Goal: Task Accomplishment & Management: Manage account settings

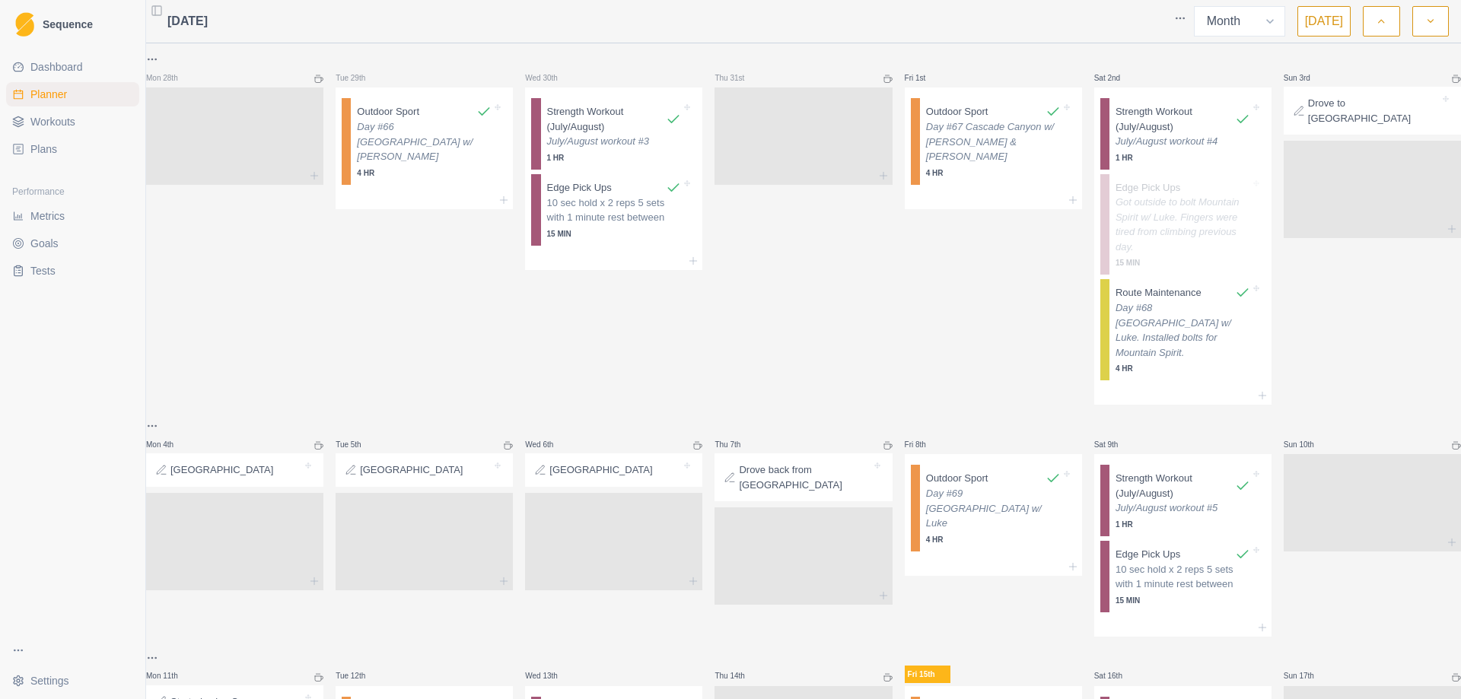
select select "month"
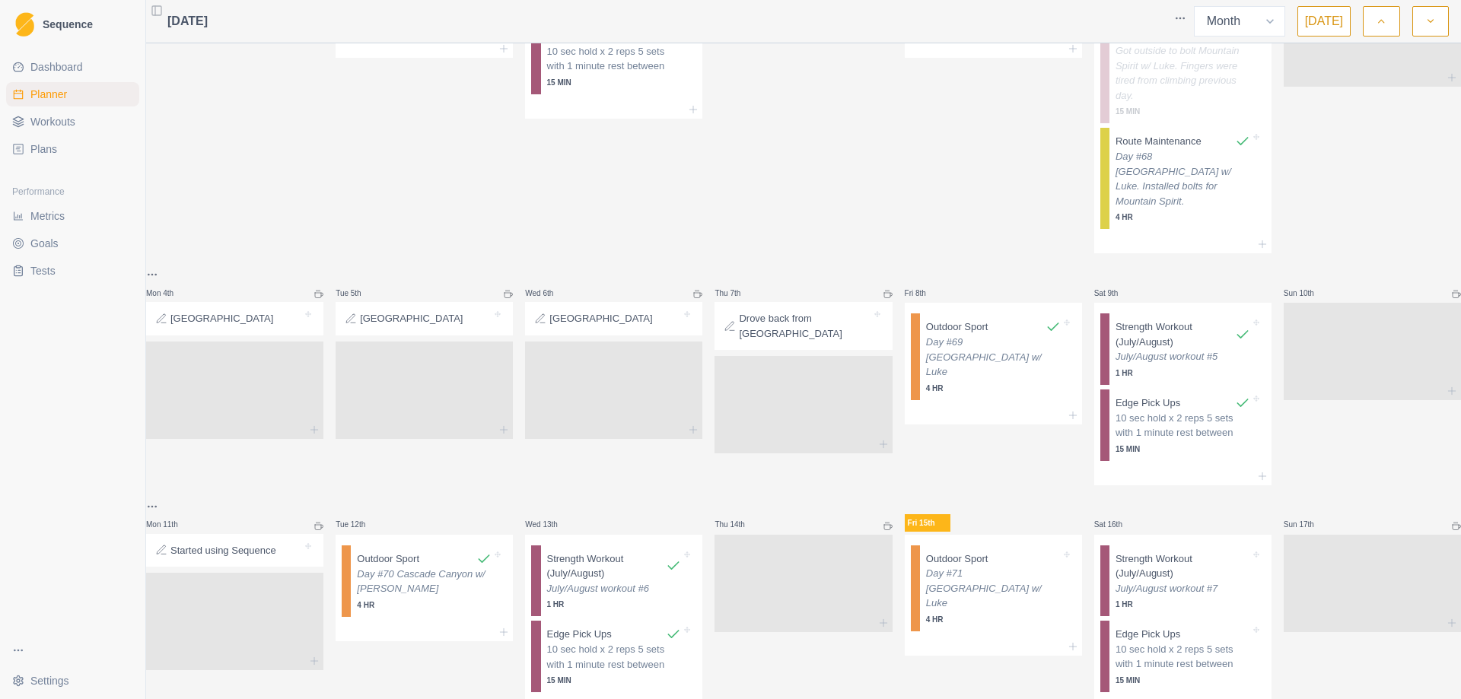
scroll to position [152, 0]
click at [993, 589] on div "Day #71 [GEOGRAPHIC_DATA] w/ Luke 4 HR" at bounding box center [993, 594] width 135 height 59
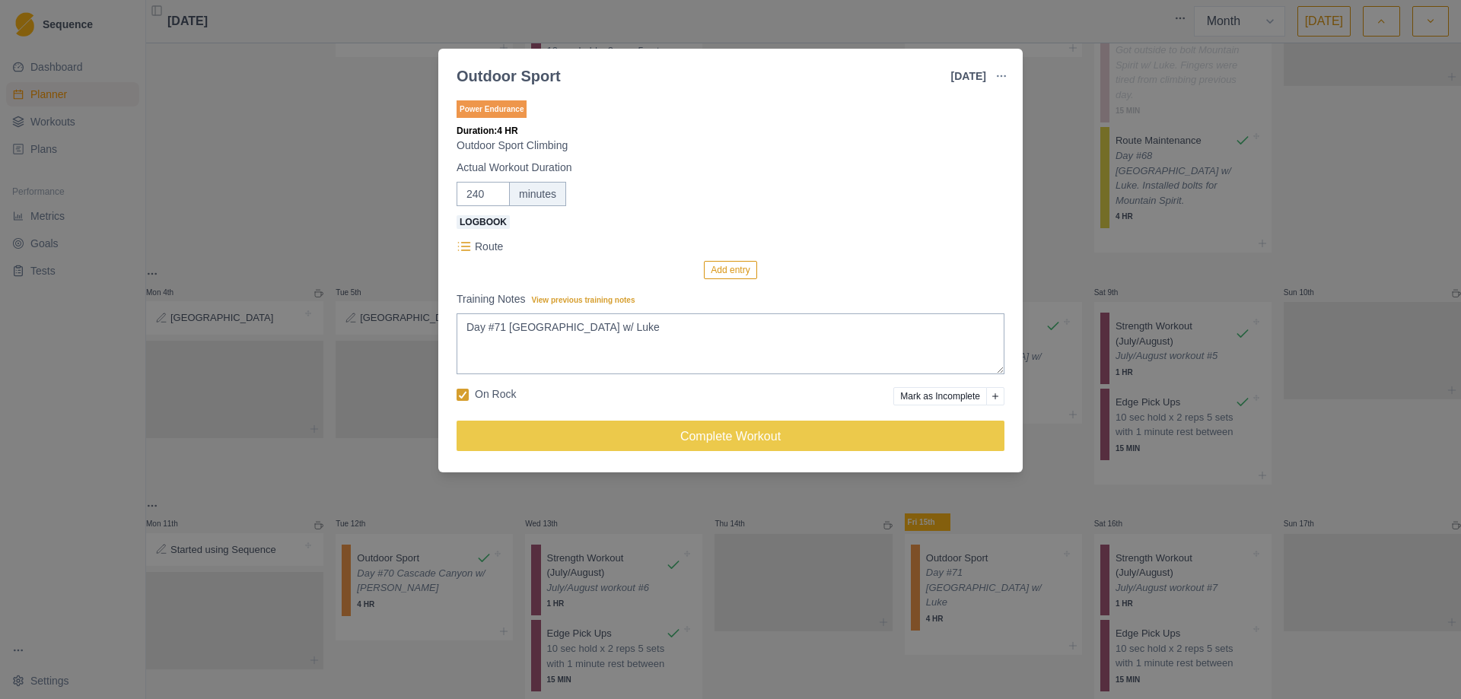
click at [723, 265] on button "Add entry" at bounding box center [730, 270] width 52 height 18
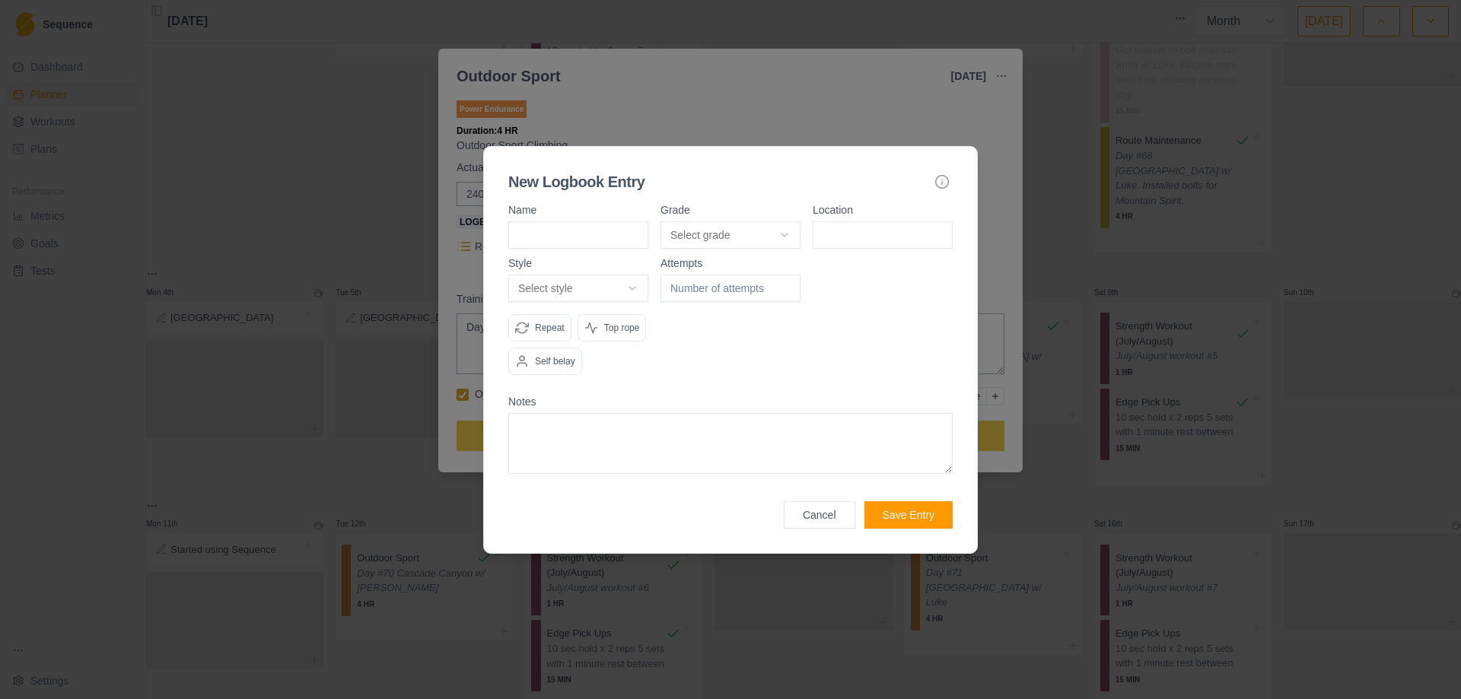
type input "l"
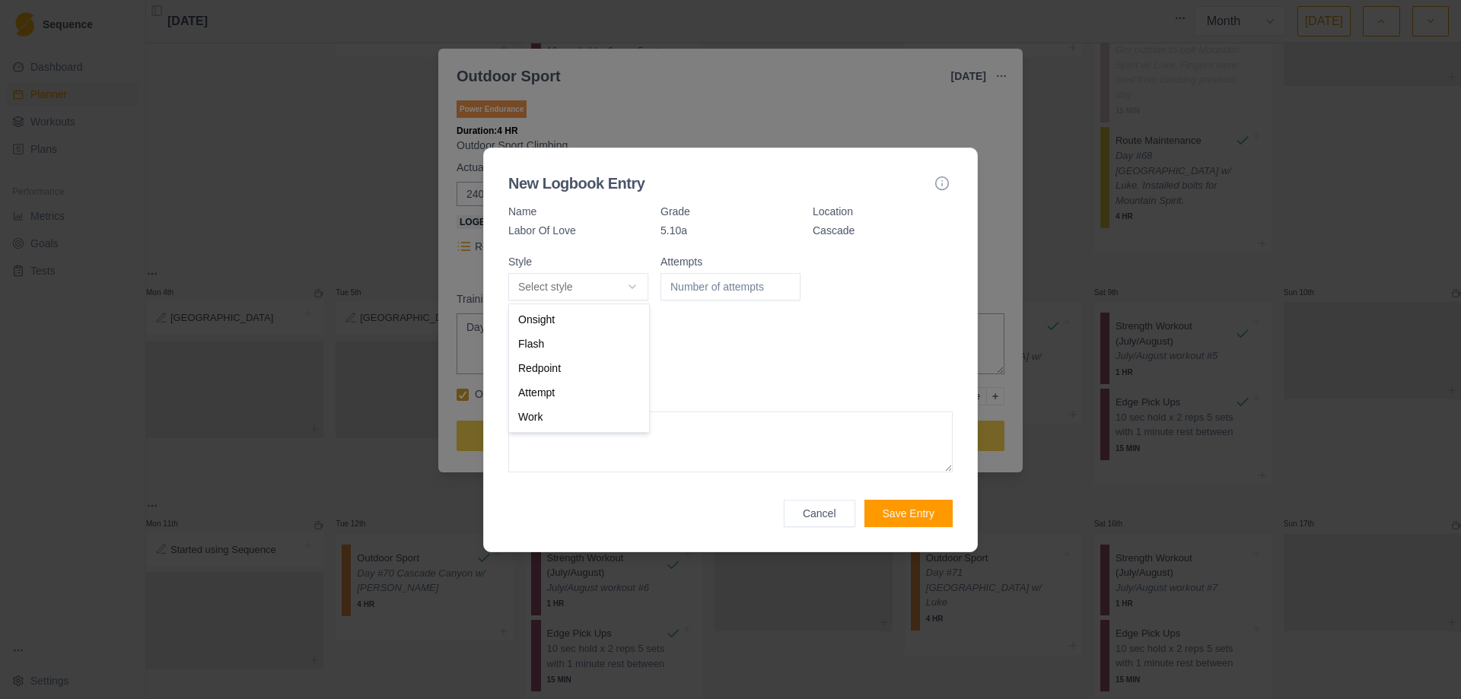
click at [625, 286] on body "Sequence Dashboard Planner Workouts Plans Performance Metrics Goals Tests Setti…" at bounding box center [730, 349] width 1461 height 699
select select "redpoint"
type input "1"
click at [786, 282] on input "1" at bounding box center [730, 286] width 140 height 27
click at [892, 515] on button "Save Entry" at bounding box center [908, 513] width 88 height 27
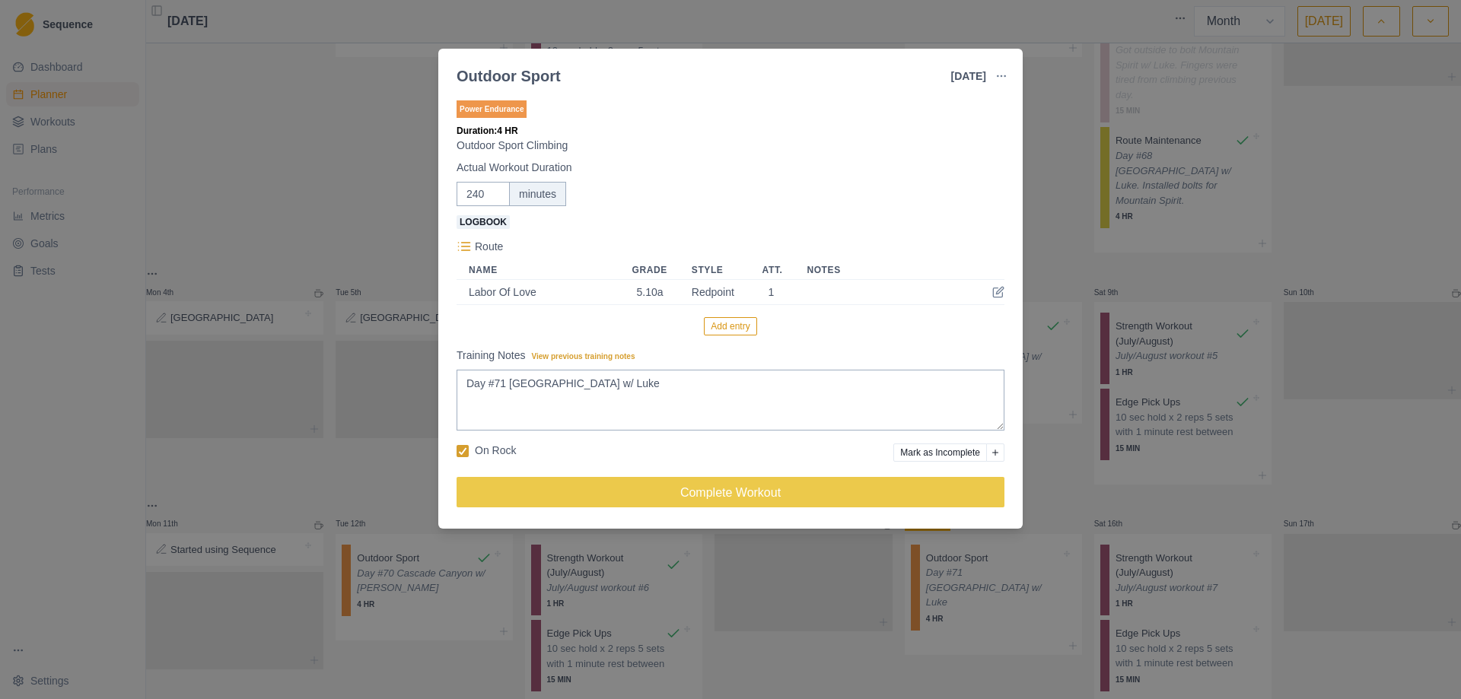
click at [727, 323] on button "Add entry" at bounding box center [730, 326] width 52 height 18
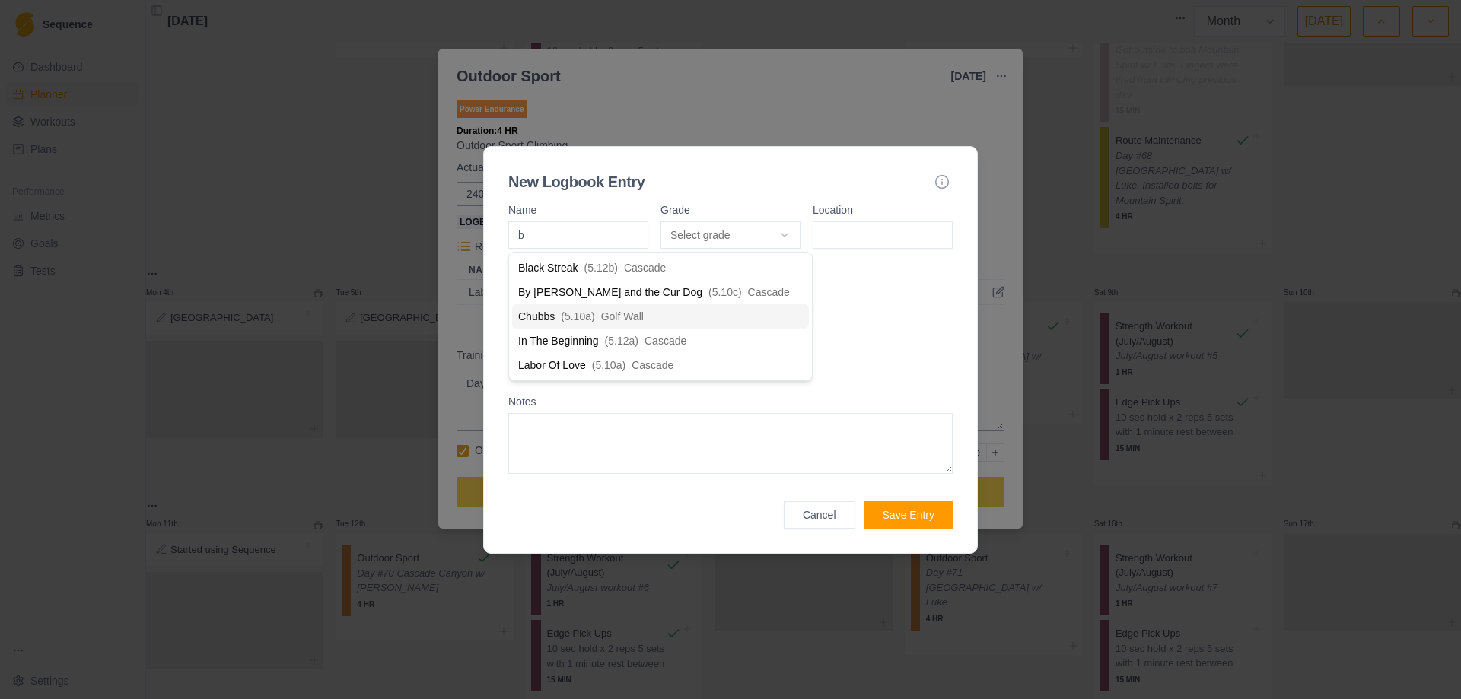
type input "by"
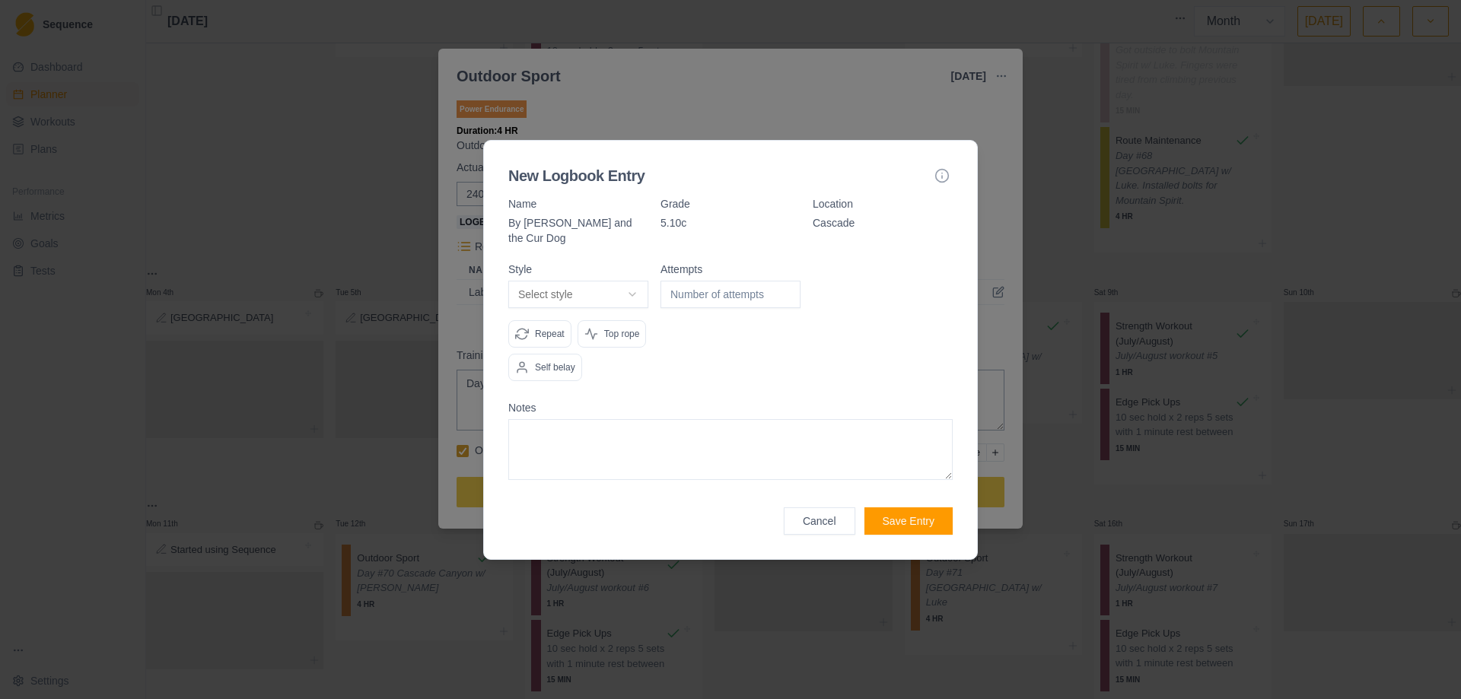
click at [628, 291] on body "Sequence Dashboard Planner Workouts Plans Performance Metrics Goals Tests Setti…" at bounding box center [730, 349] width 1461 height 699
select select "redpoint"
click at [784, 281] on input "number" at bounding box center [730, 294] width 140 height 27
type input "1"
click at [785, 281] on input "1" at bounding box center [730, 294] width 140 height 27
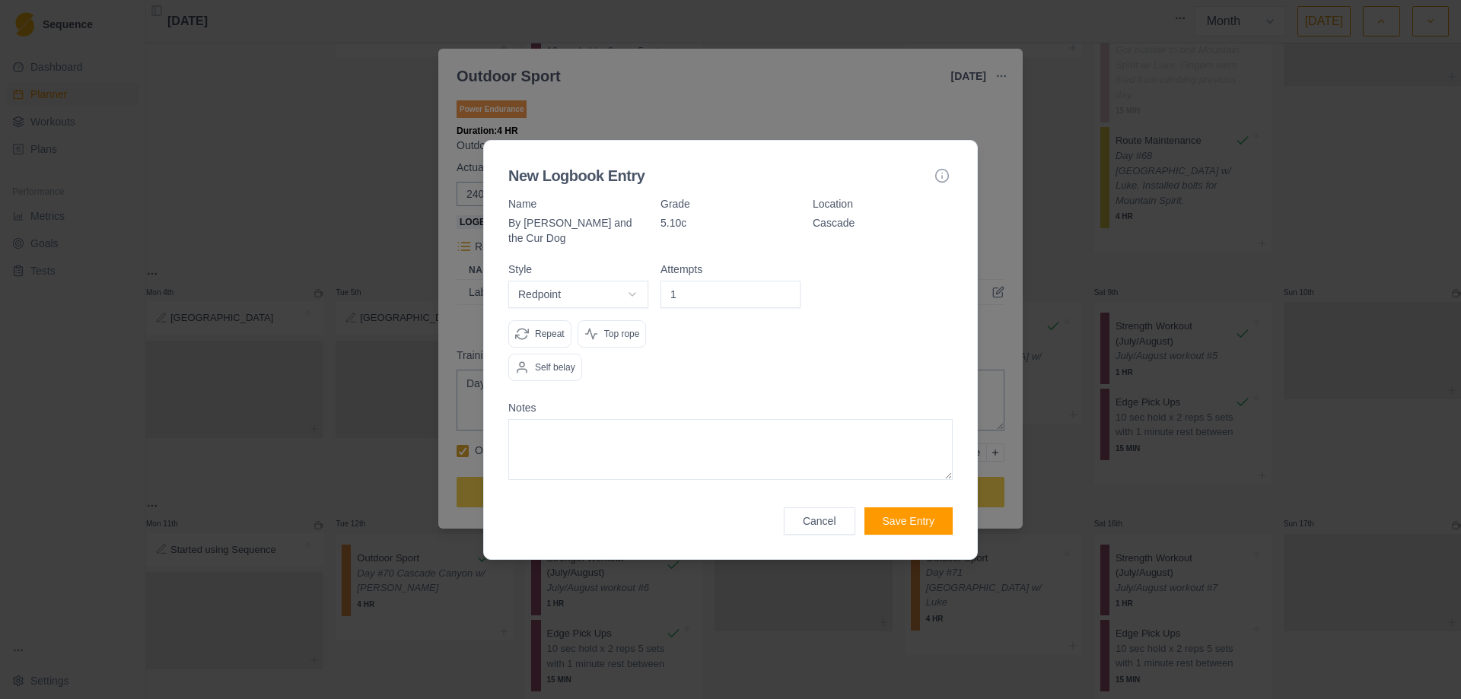
click at [913, 510] on button "Save Entry" at bounding box center [908, 520] width 88 height 27
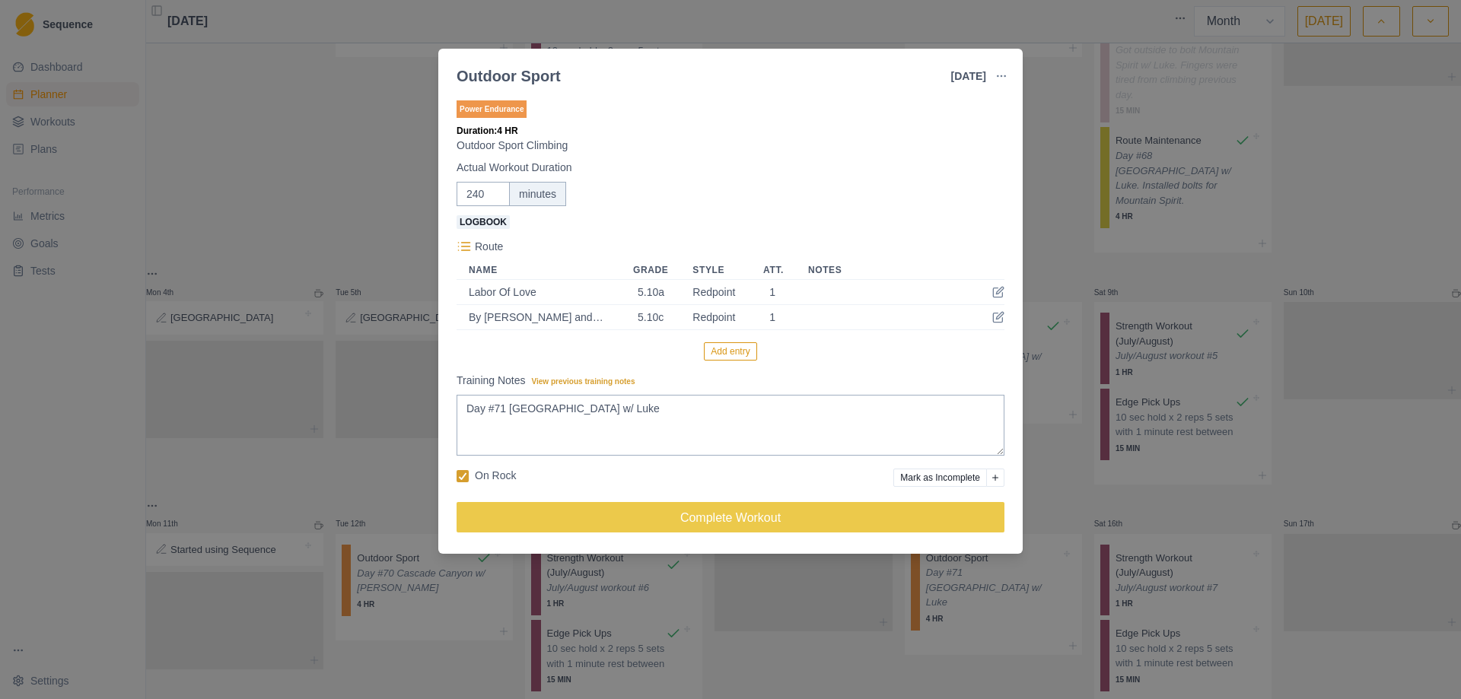
click at [731, 351] on button "Add entry" at bounding box center [730, 351] width 52 height 18
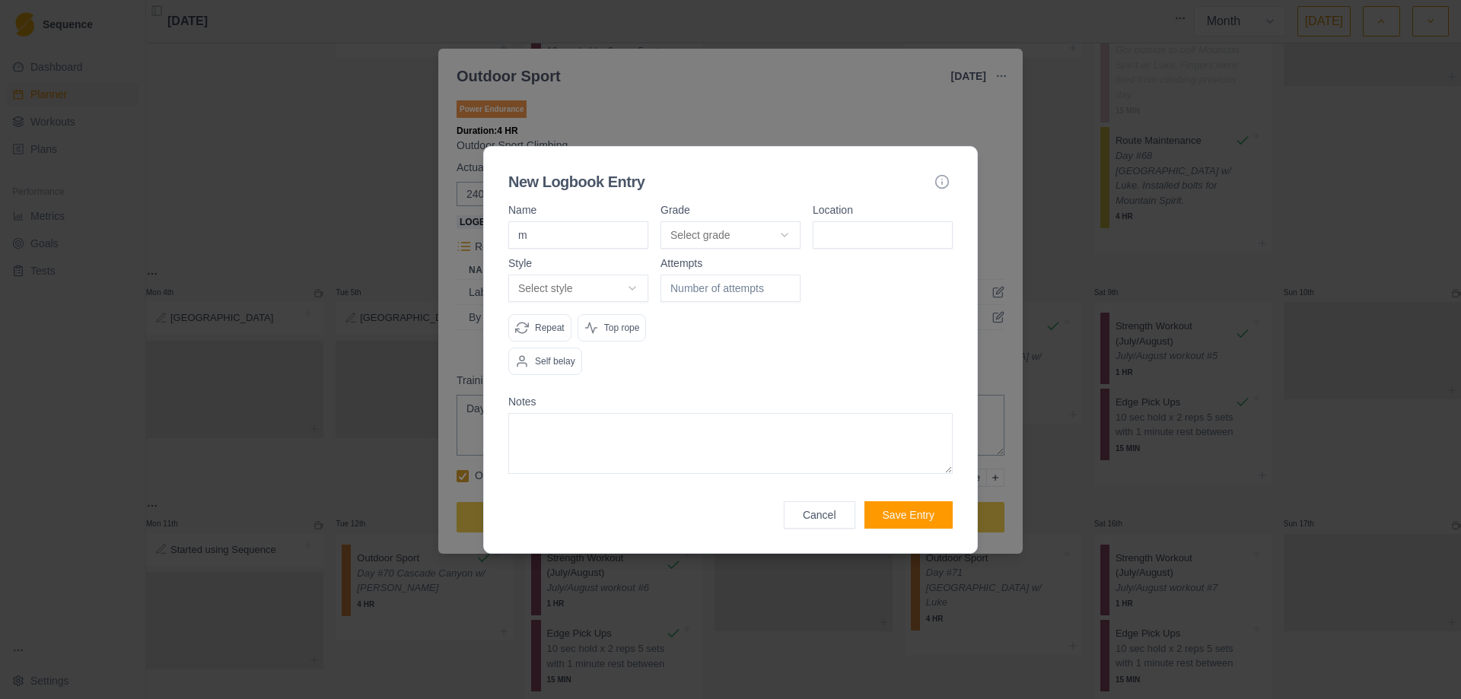
type input "mo"
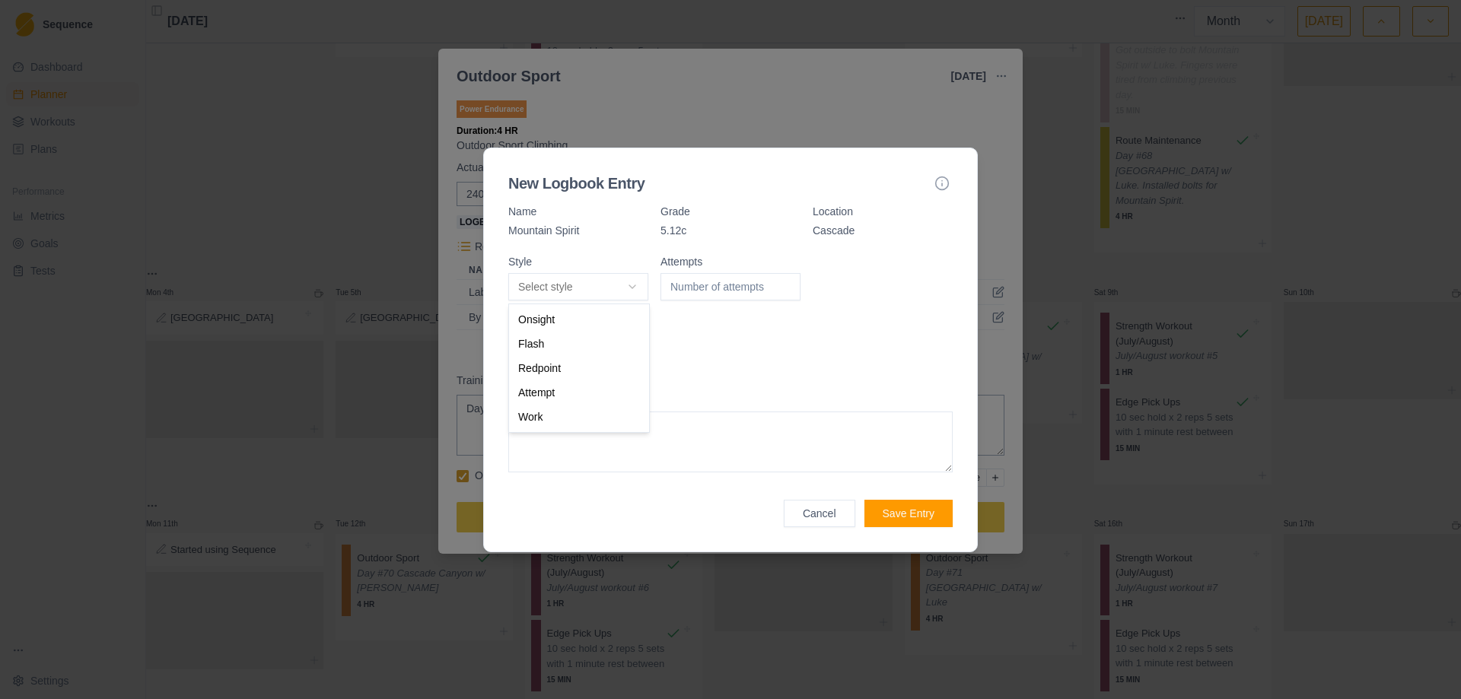
click at [626, 287] on body "Sequence Dashboard Planner Workouts Plans Performance Metrics Goals Tests Setti…" at bounding box center [730, 349] width 1461 height 699
click at [628, 289] on body "Sequence Dashboard Planner Workouts Plans Performance Metrics Goals Tests Setti…" at bounding box center [730, 349] width 1461 height 699
select select "work"
type input "1"
click at [783, 281] on input "1" at bounding box center [730, 286] width 140 height 27
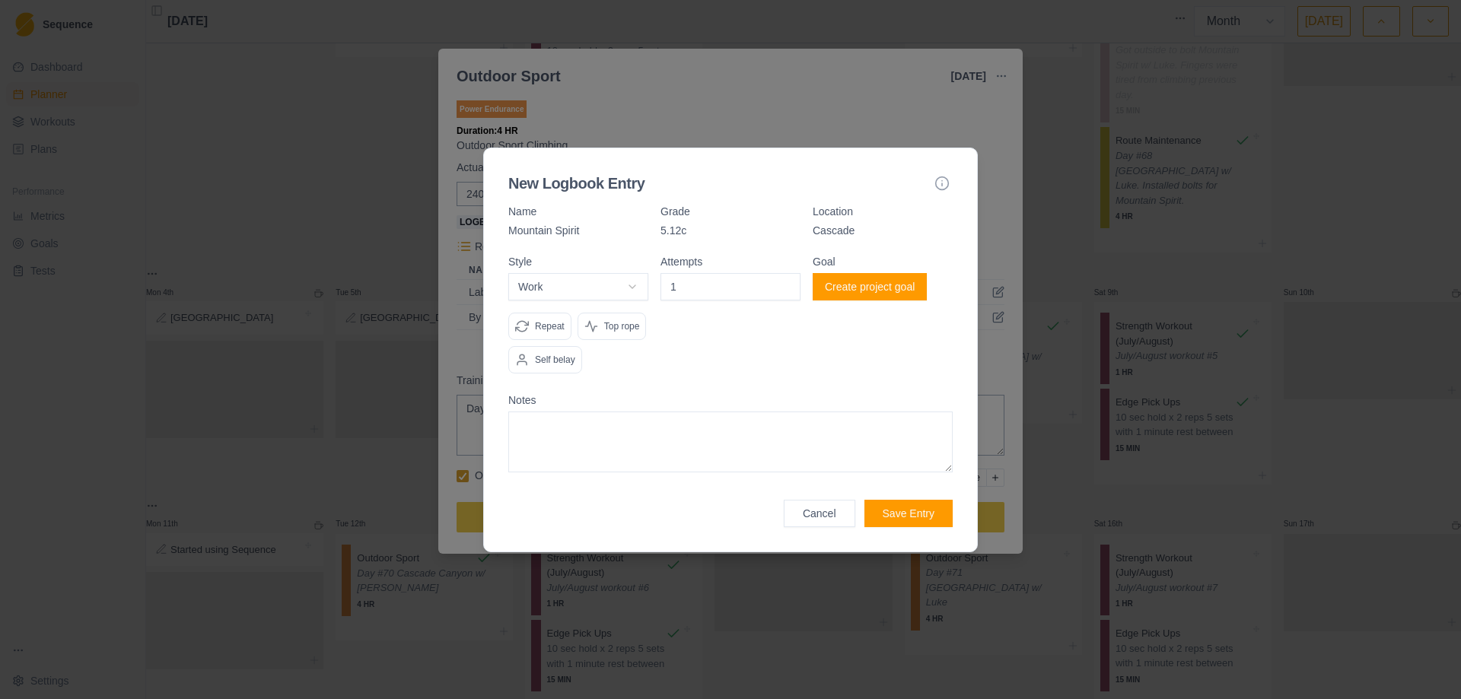
click at [883, 292] on button "Create project goal" at bounding box center [869, 286] width 114 height 27
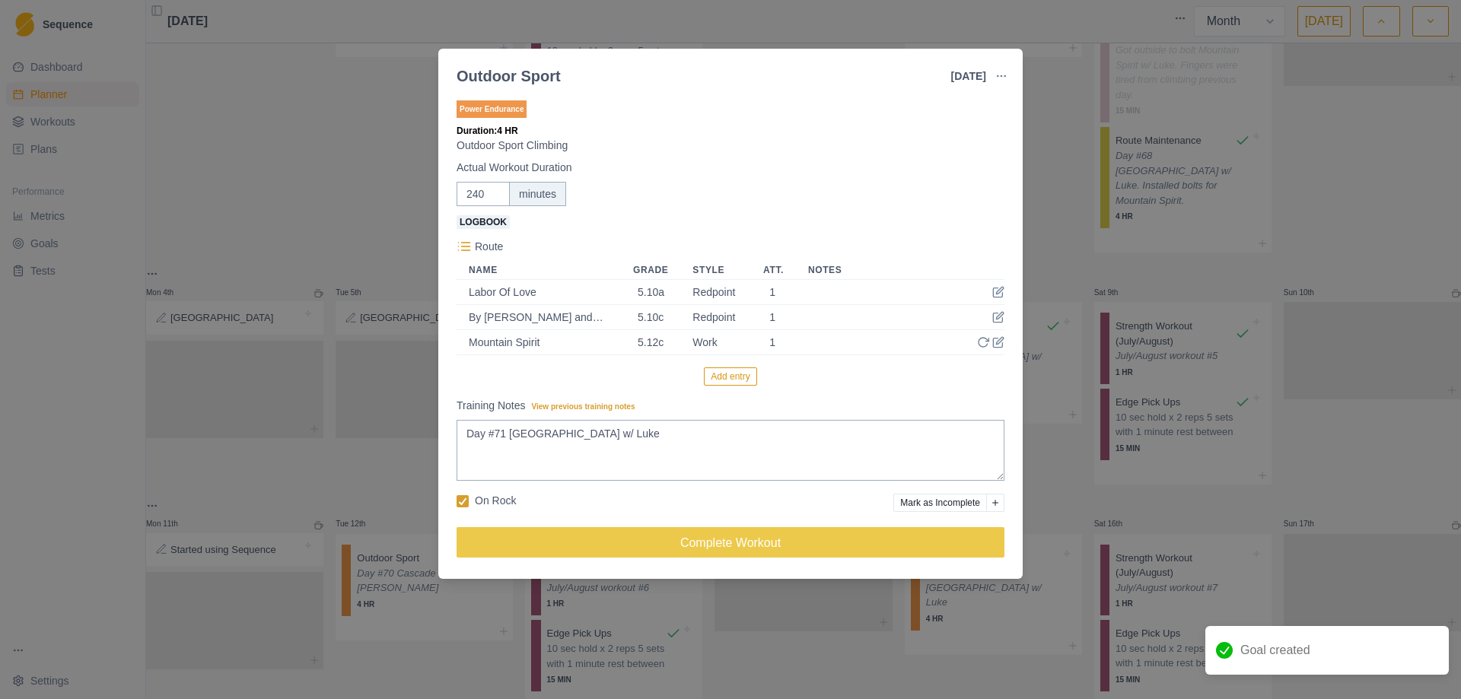
click at [727, 380] on button "Add entry" at bounding box center [730, 376] width 52 height 18
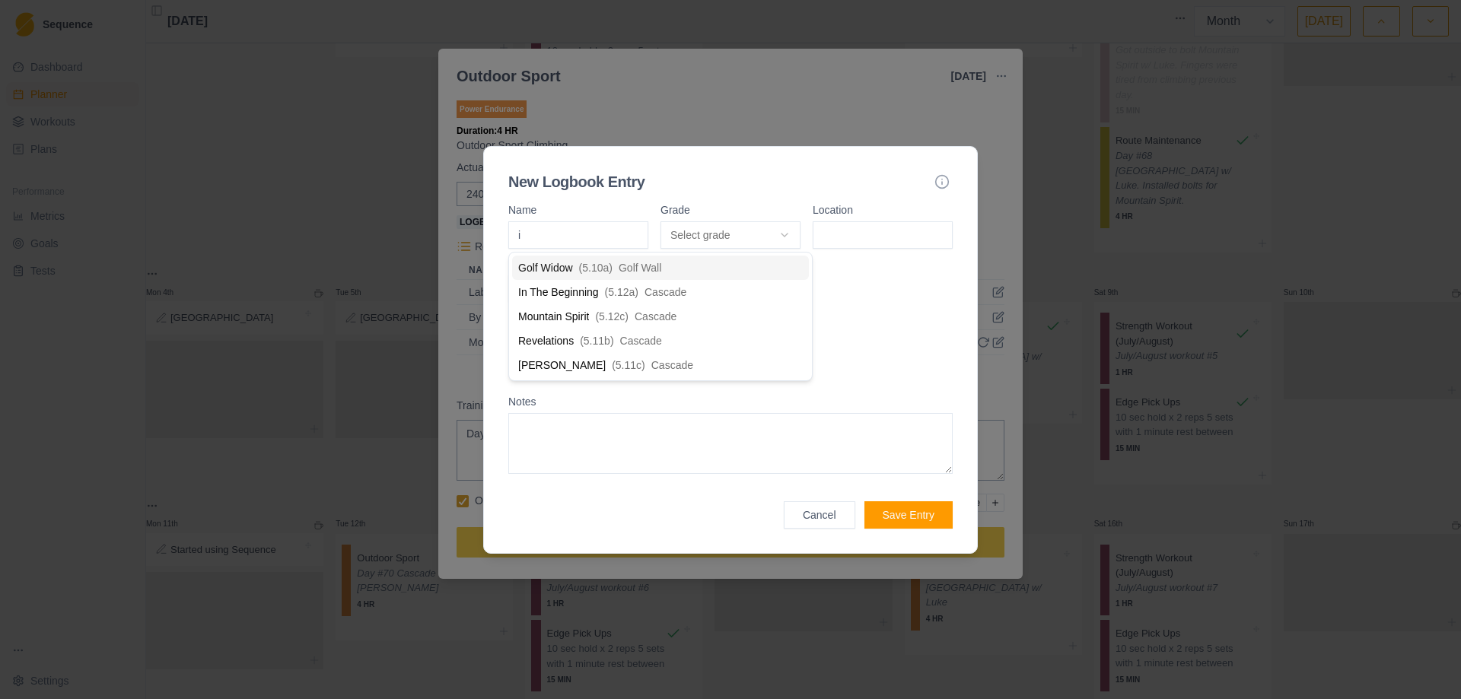
type input "in"
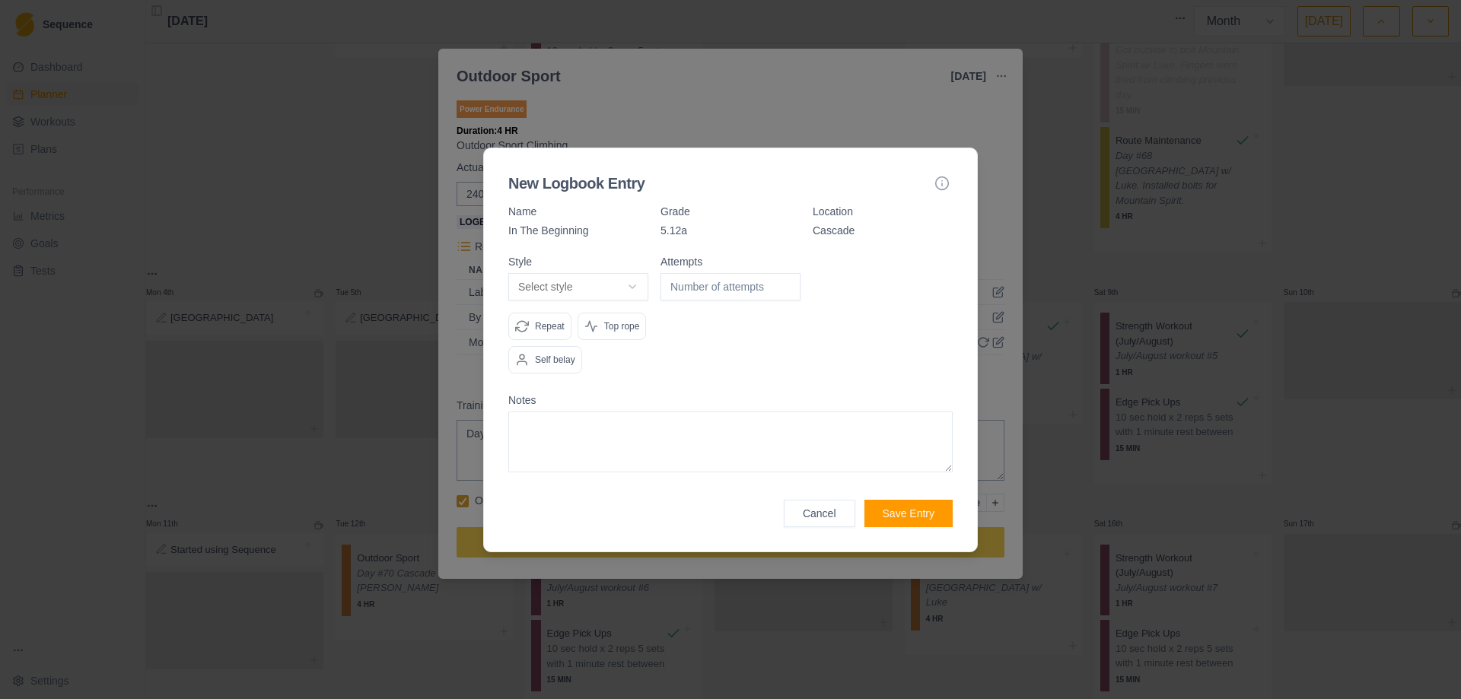
click at [635, 289] on body "Sequence Dashboard Planner Workouts Plans Performance Metrics Goals Tests Setti…" at bounding box center [730, 349] width 1461 height 699
select select "attempt"
type input "1"
click at [787, 280] on input "1" at bounding box center [730, 286] width 140 height 27
click at [860, 288] on button "Create project goal" at bounding box center [869, 286] width 114 height 27
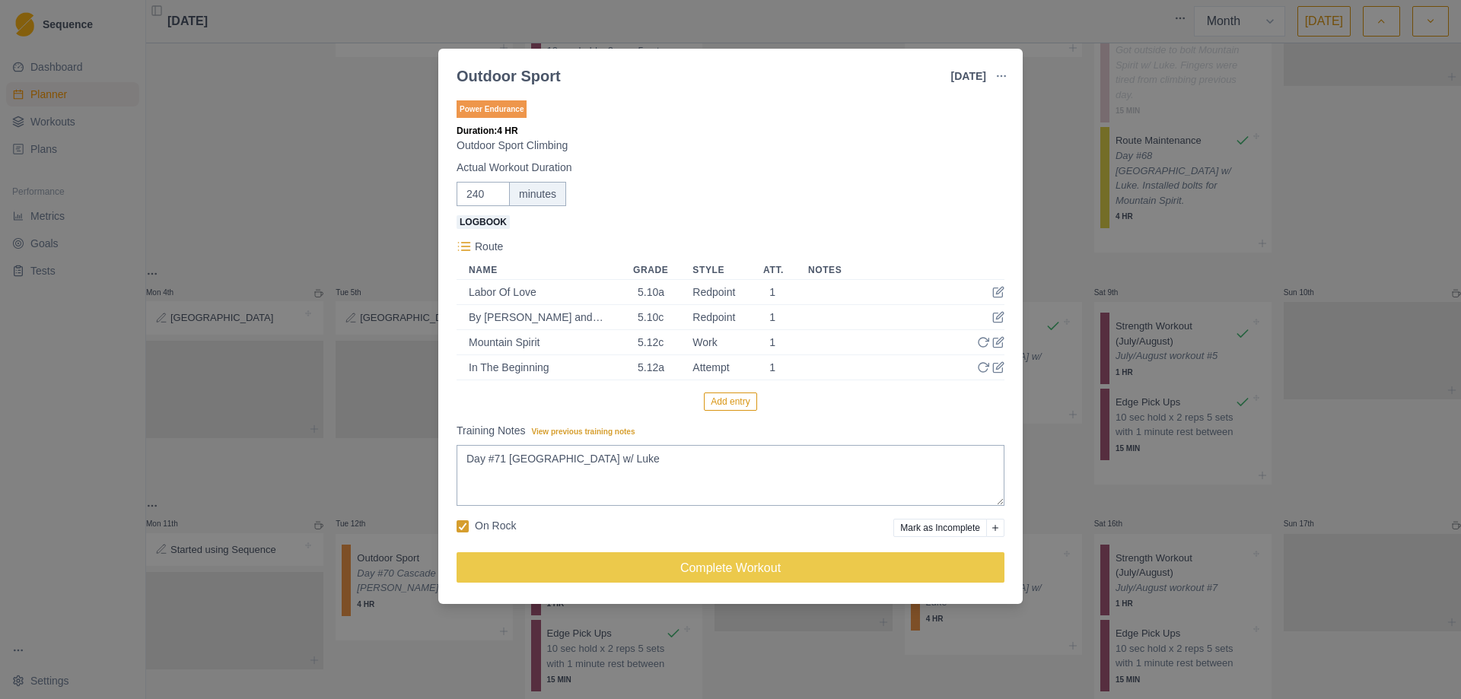
click at [520, 378] on td "In The Beginning" at bounding box center [538, 367] width 164 height 25
click at [982, 368] on icon at bounding box center [983, 367] width 12 height 12
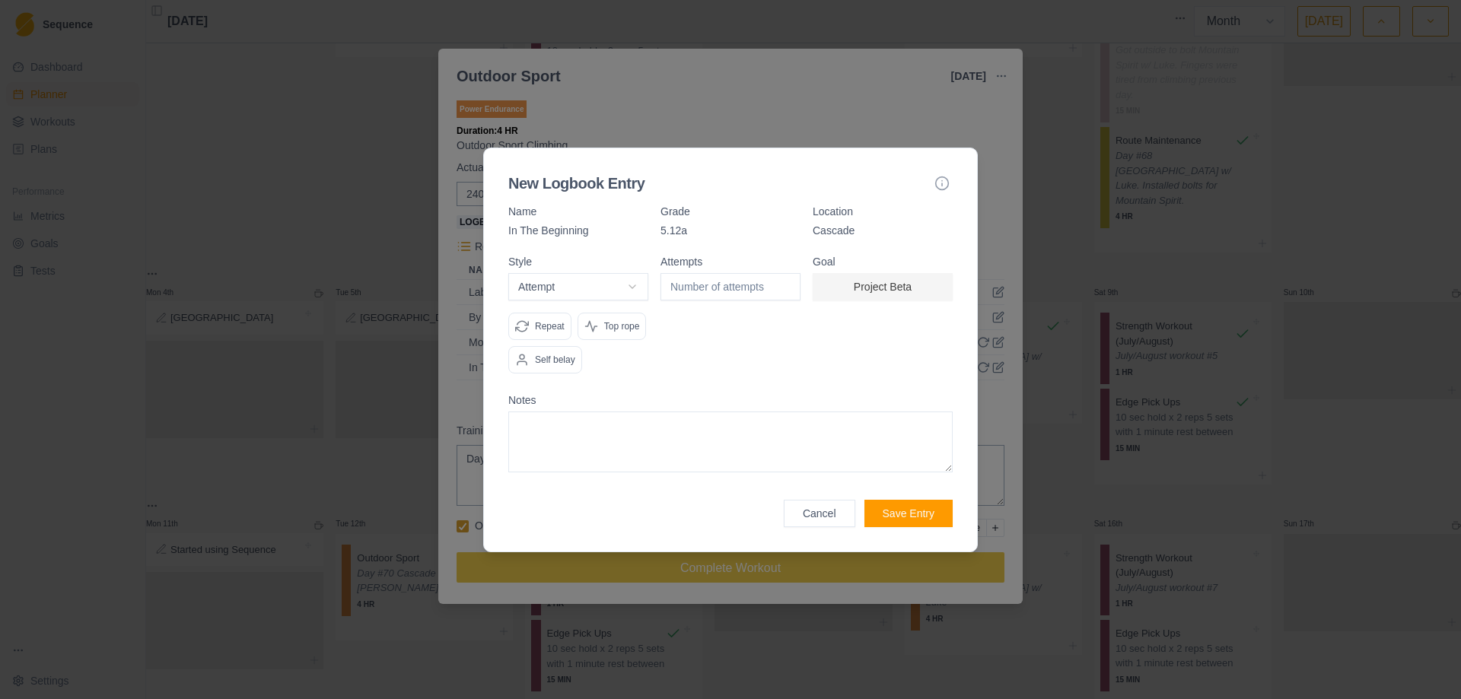
click at [877, 289] on button "Project Beta" at bounding box center [882, 286] width 140 height 27
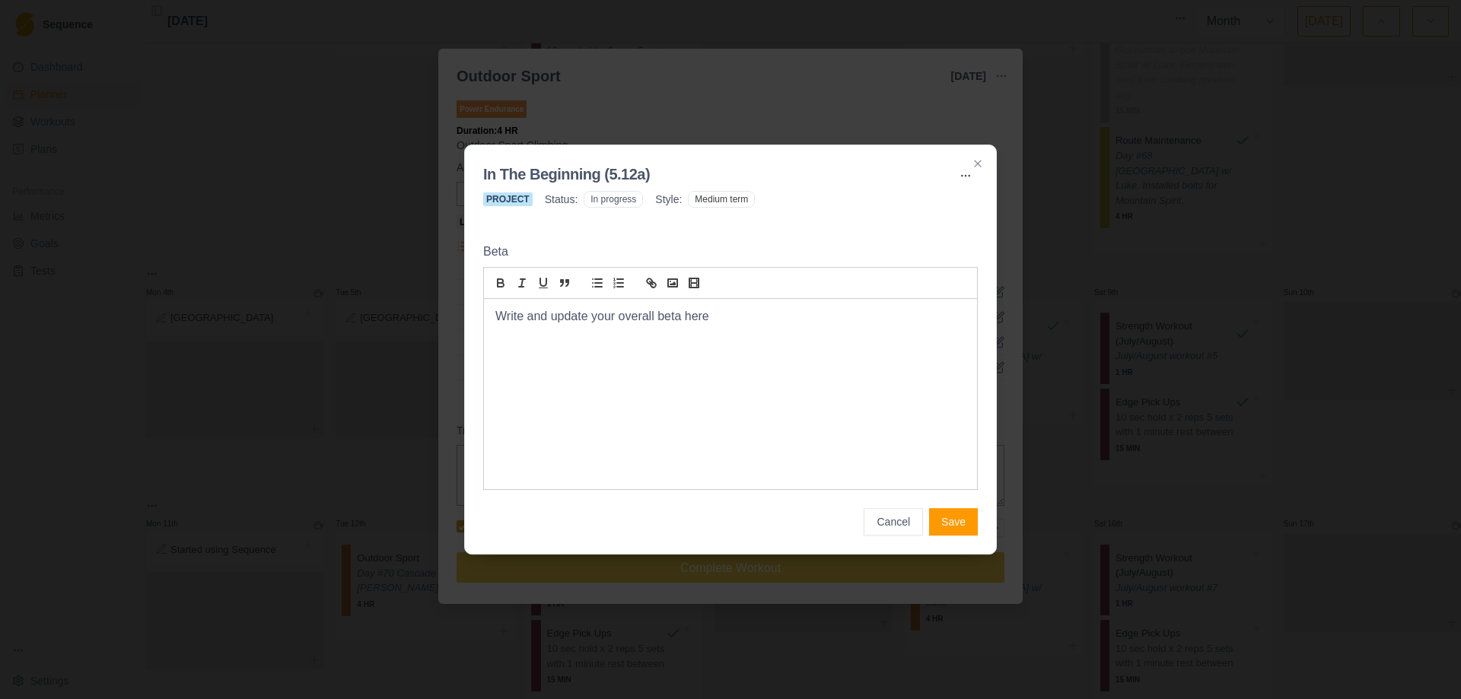
click at [622, 350] on div "Write and update your overall beta here" at bounding box center [730, 394] width 493 height 190
drag, startPoint x: 725, startPoint y: 316, endPoint x: 414, endPoint y: 338, distance: 311.9
click at [414, 342] on body "Sequence Dashboard Planner Workouts Plans Performance Metrics Goals Tests Setti…" at bounding box center [730, 349] width 1461 height 699
click at [942, 523] on button "Save" at bounding box center [953, 521] width 49 height 27
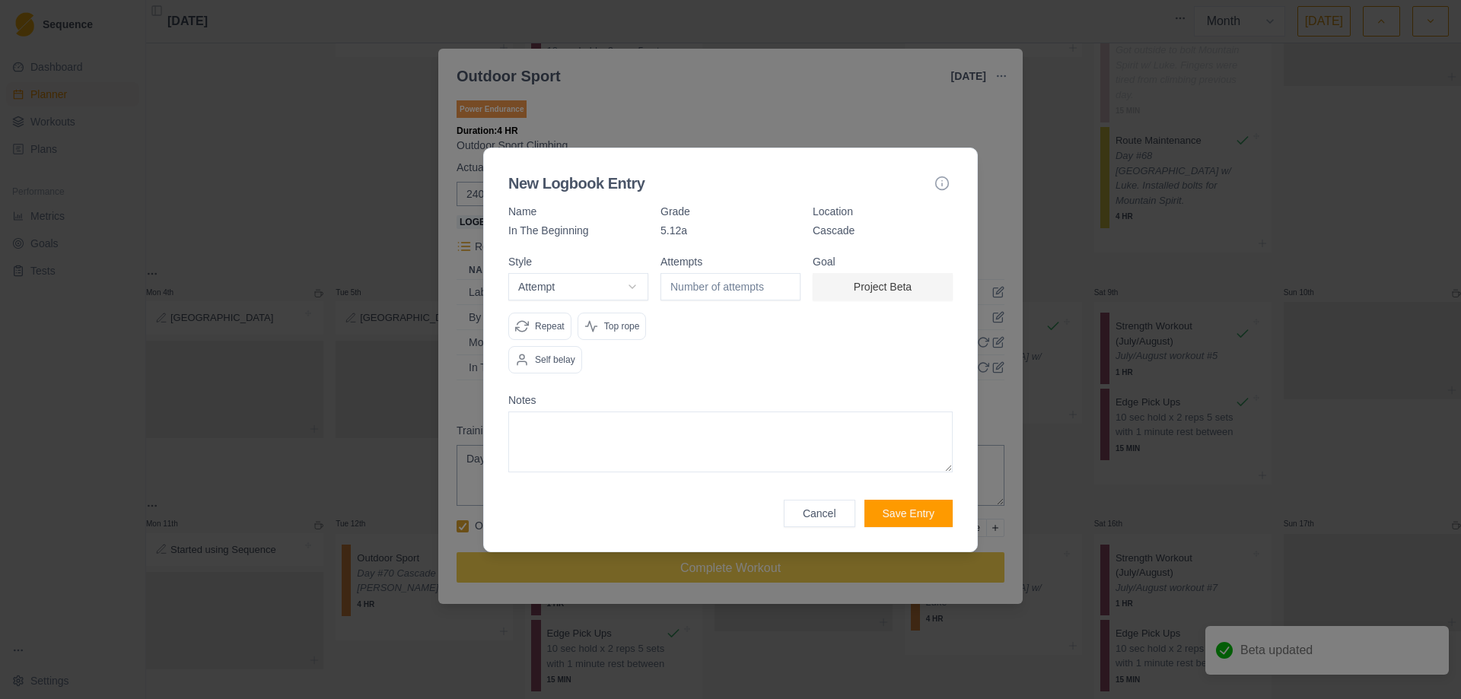
click at [898, 520] on button "Save Entry" at bounding box center [908, 513] width 88 height 27
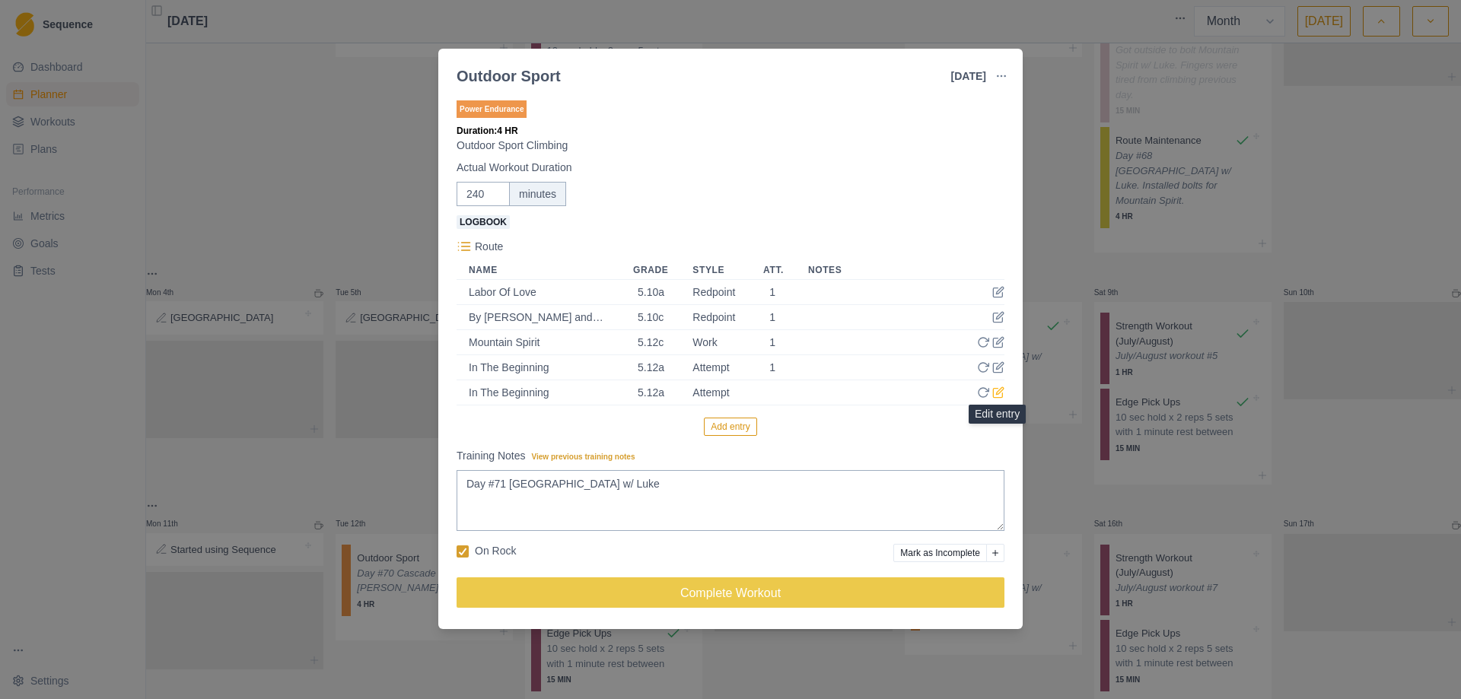
click at [994, 390] on icon at bounding box center [997, 393] width 9 height 9
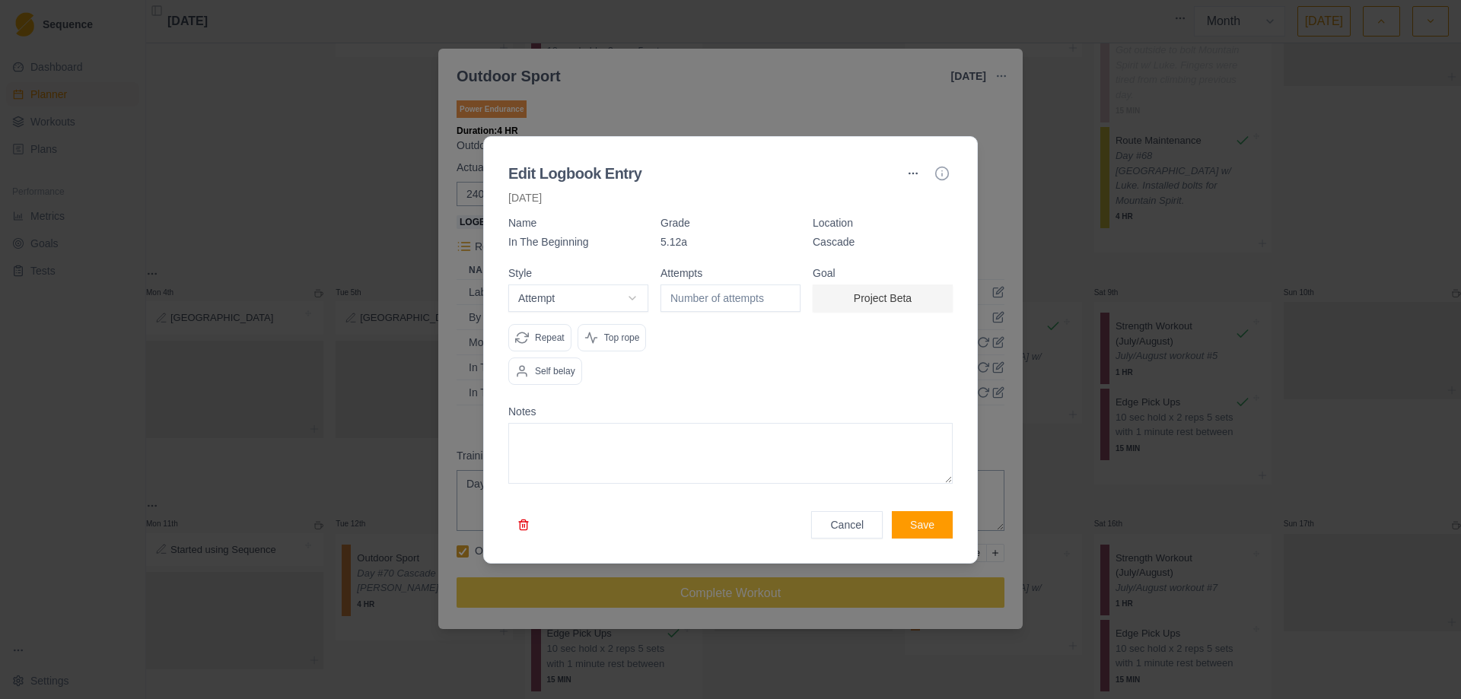
click at [521, 527] on button "button" at bounding box center [523, 524] width 30 height 27
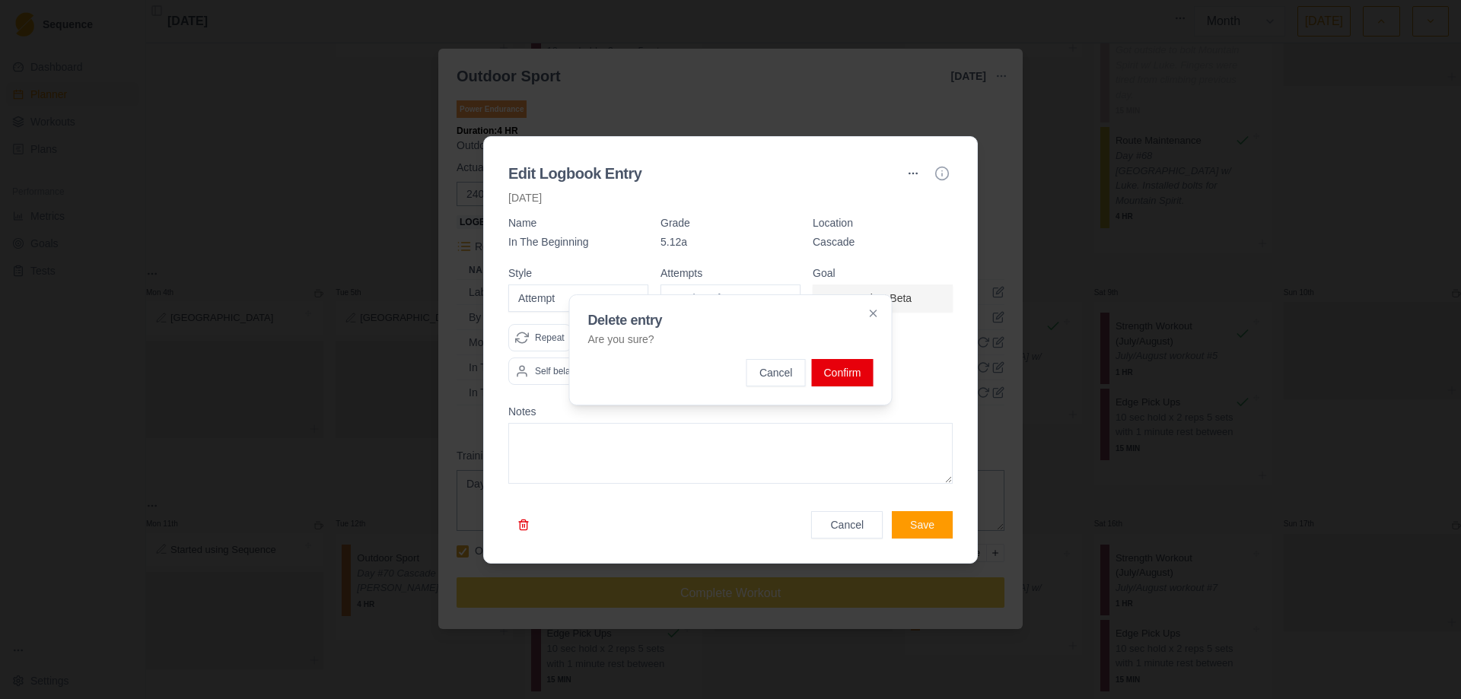
click at [836, 374] on button "Confirm" at bounding box center [842, 372] width 62 height 27
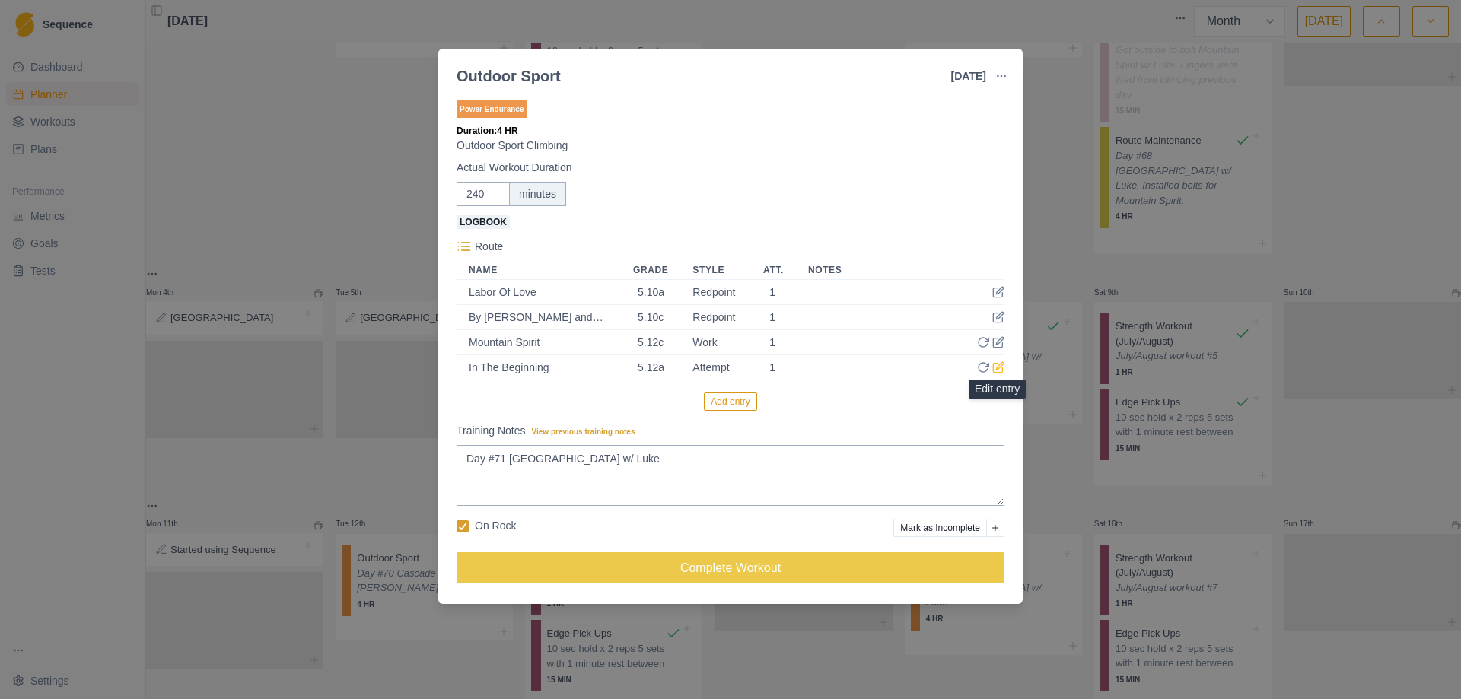
click at [1002, 367] on icon at bounding box center [998, 367] width 12 height 12
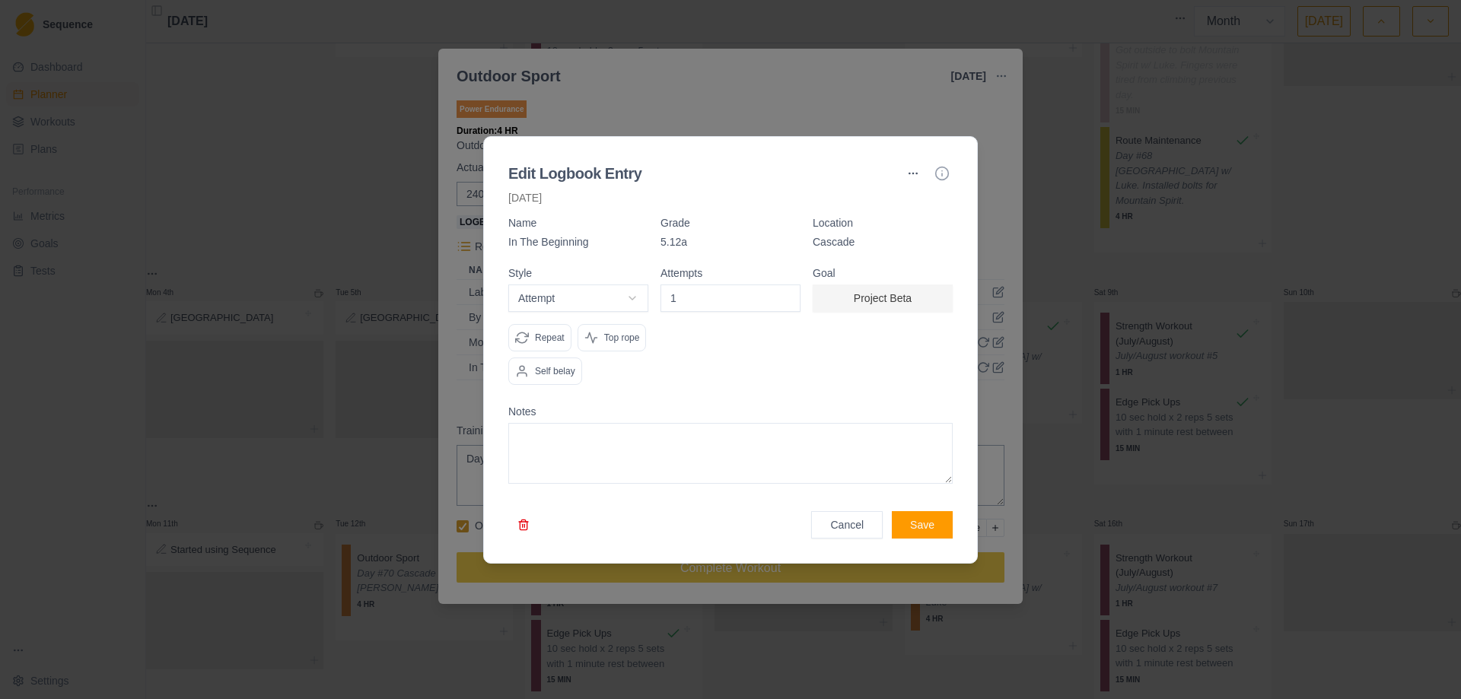
click at [898, 310] on button "Project Beta" at bounding box center [882, 298] width 140 height 27
click at [1054, 285] on div at bounding box center [730, 349] width 1461 height 699
click at [868, 536] on button "Cancel" at bounding box center [847, 524] width 72 height 27
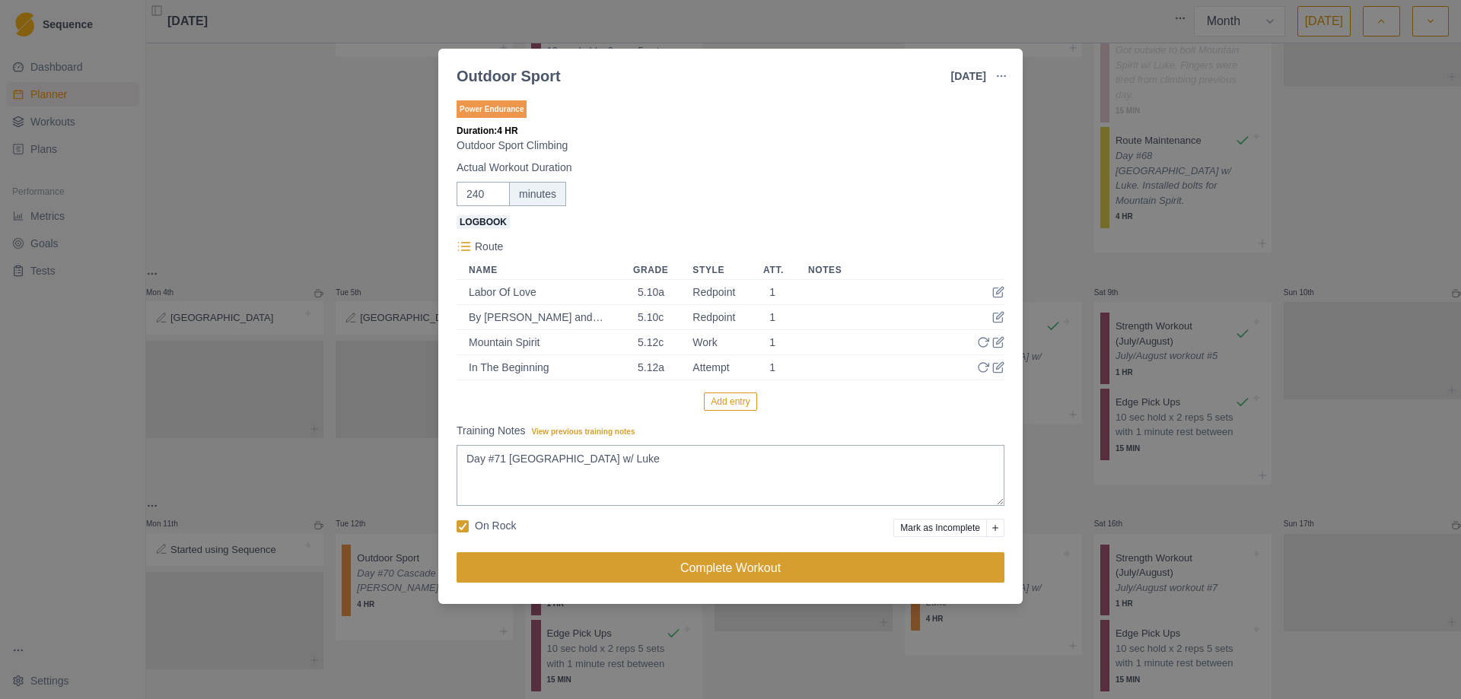
click at [709, 568] on button "Complete Workout" at bounding box center [730, 567] width 548 height 30
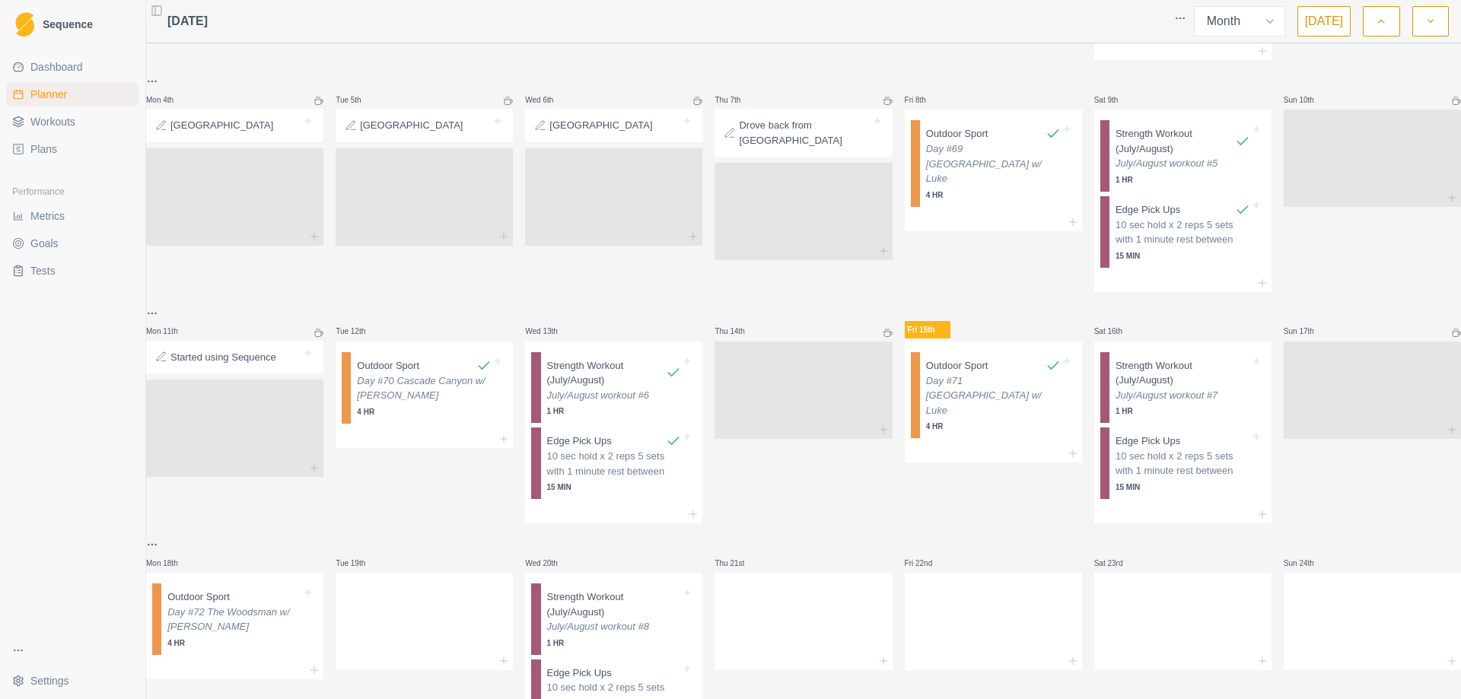
scroll to position [380, 0]
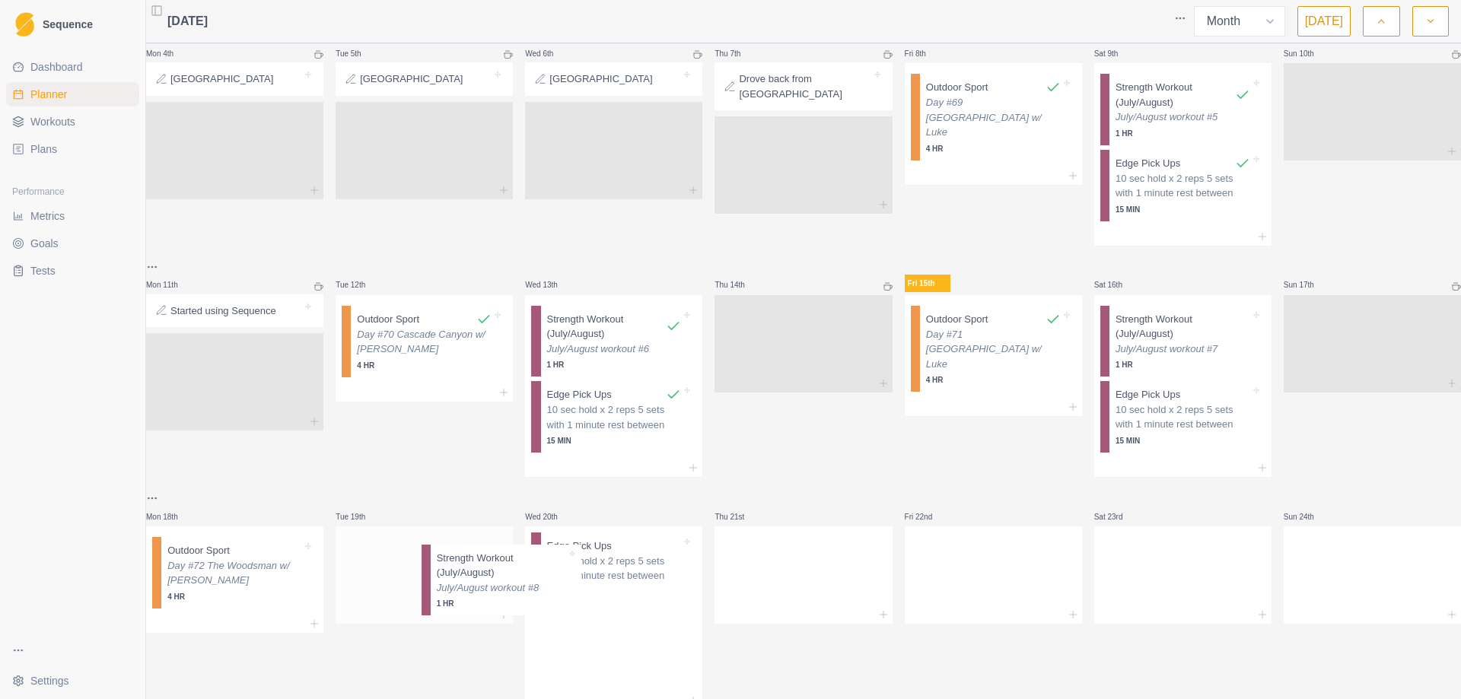
drag, startPoint x: 619, startPoint y: 571, endPoint x: 467, endPoint y: 577, distance: 152.2
click at [467, 577] on div "Mon 28th Tue 29th Outdoor Sport Day #66 [GEOGRAPHIC_DATA] w/ [PERSON_NAME] 4 HR…" at bounding box center [803, 257] width 1315 height 1197
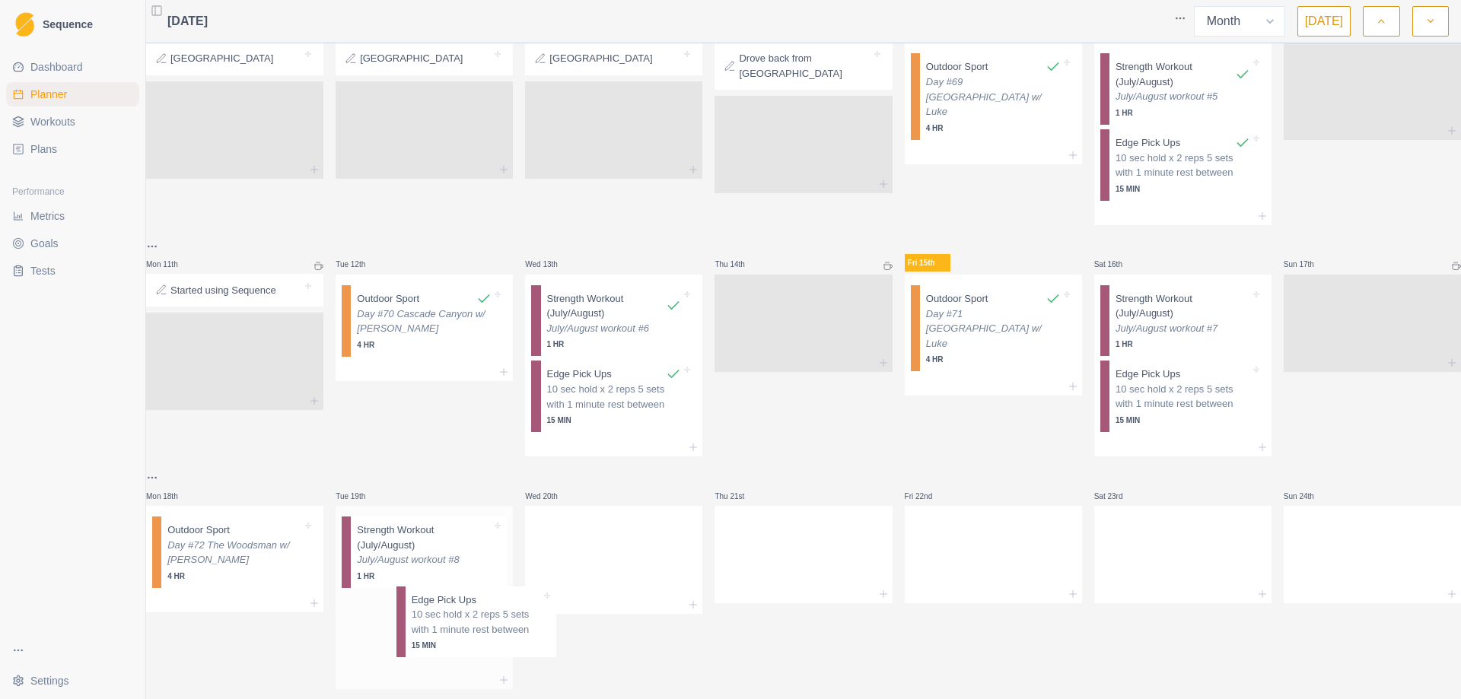
drag, startPoint x: 622, startPoint y: 568, endPoint x: 467, endPoint y: 625, distance: 164.9
click at [467, 625] on div "Mon 28th Tue 29th Outdoor Sport Day #66 [GEOGRAPHIC_DATA] w/ [PERSON_NAME] 4 HR…" at bounding box center [803, 237] width 1315 height 1197
click at [877, 584] on icon at bounding box center [883, 590] width 12 height 12
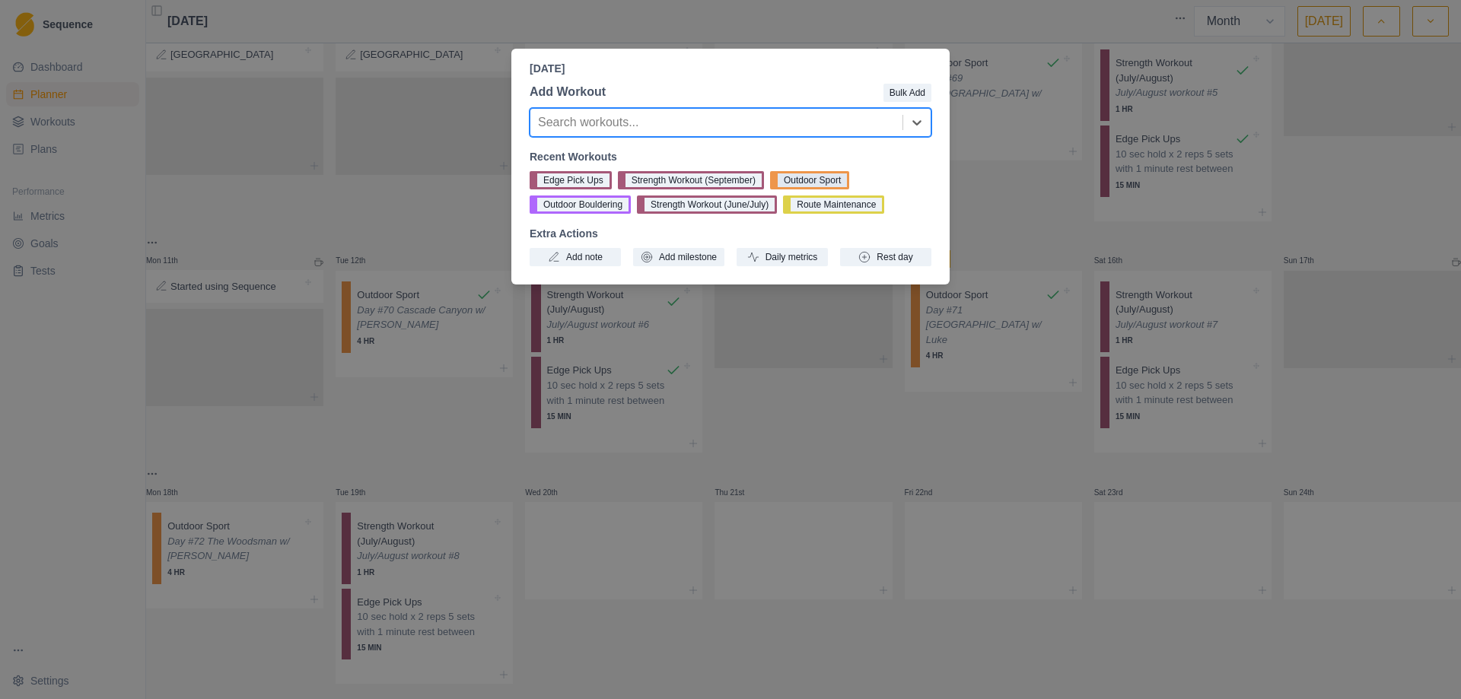
click at [799, 180] on button "Outdoor Sport" at bounding box center [809, 180] width 79 height 18
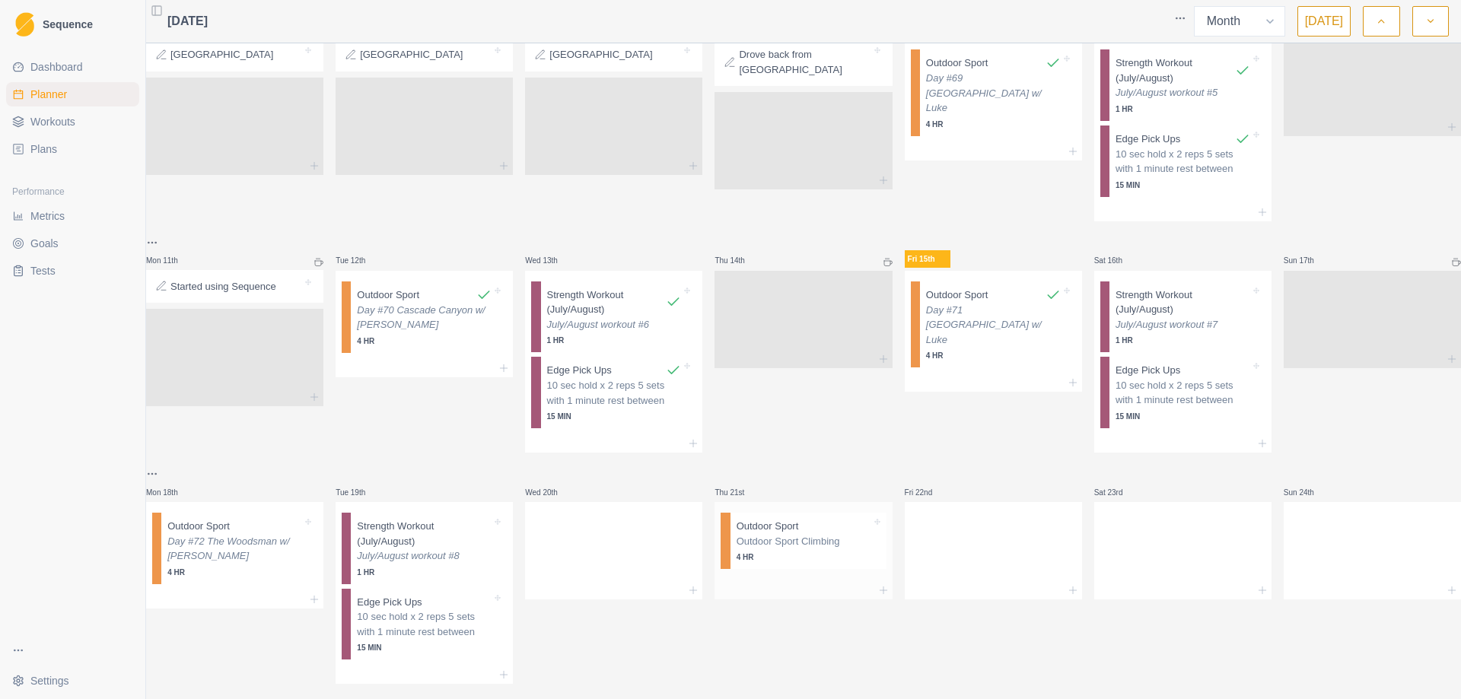
click at [771, 538] on p "Outdoor Sport Climbing" at bounding box center [803, 541] width 135 height 15
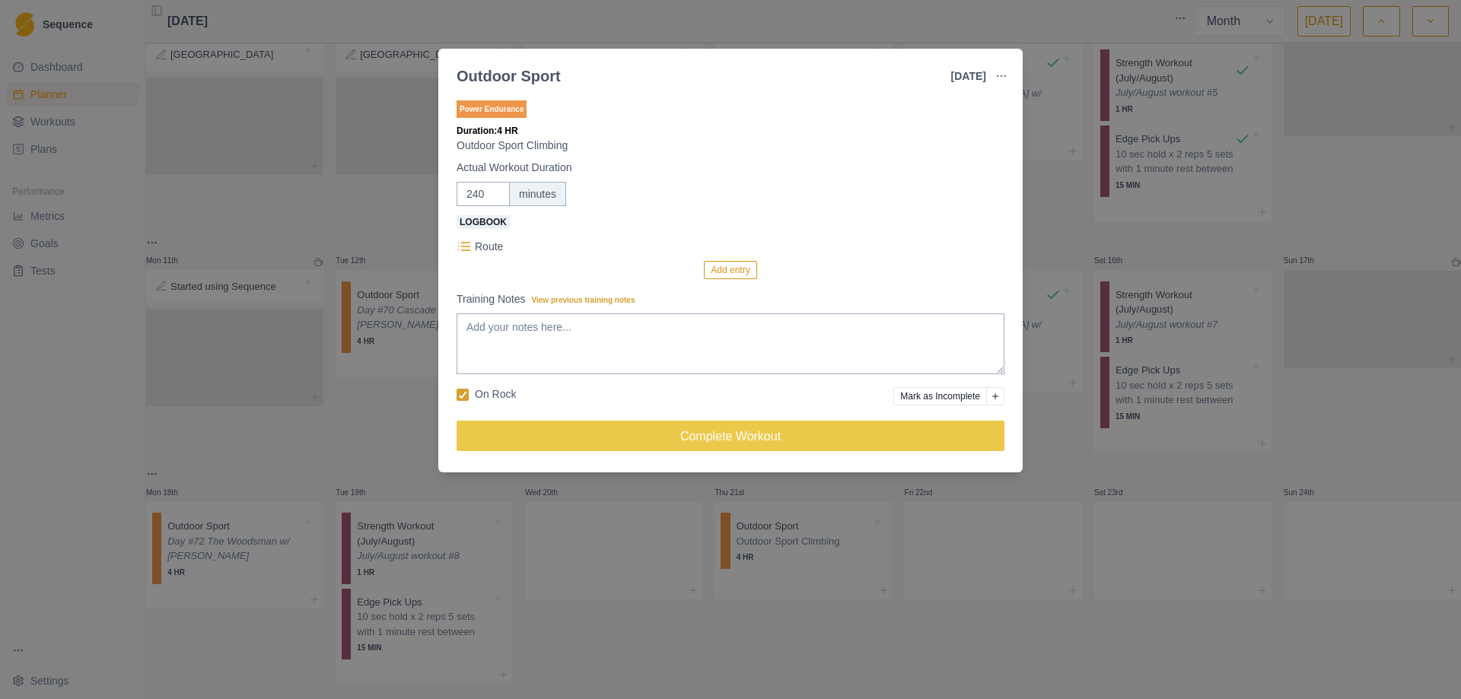
click at [1064, 238] on div "Outdoor Sport [DATE] Link To Goal View Workout Metrics Edit Original Workout Re…" at bounding box center [730, 349] width 1461 height 699
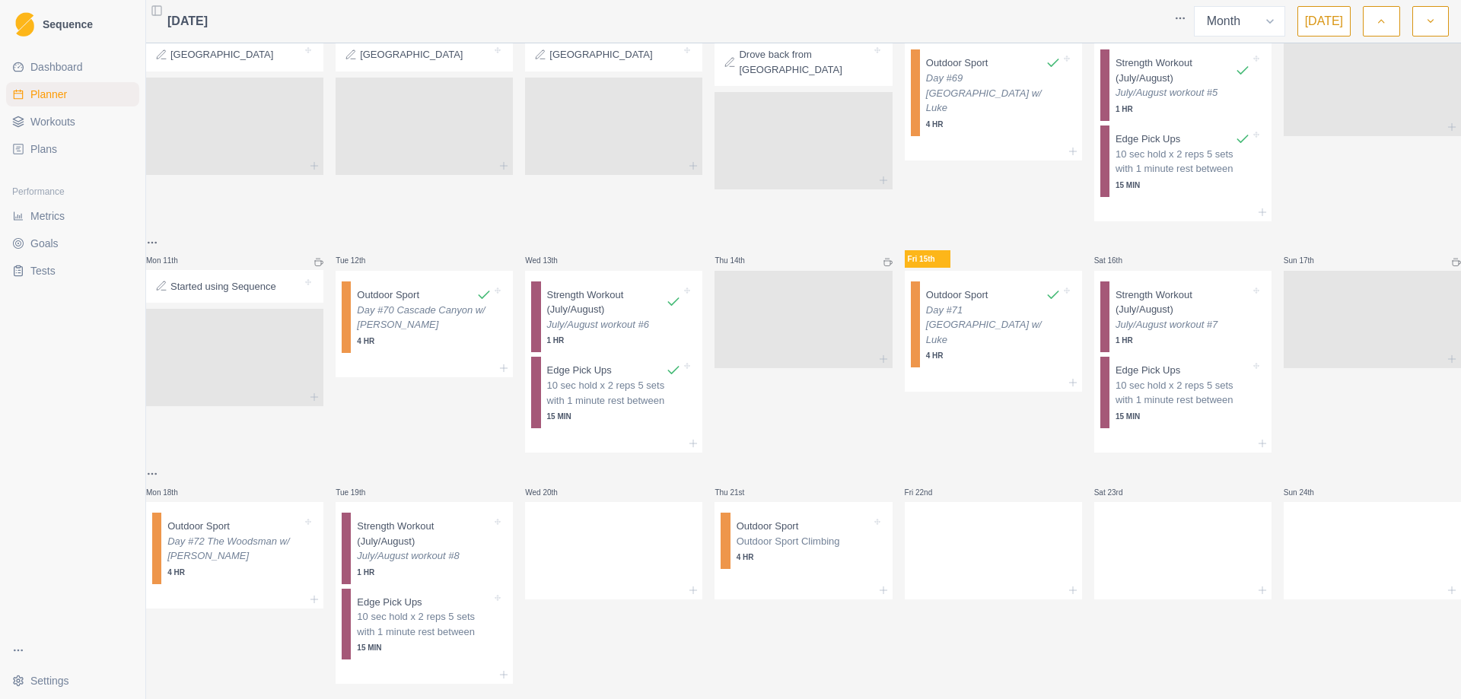
click at [49, 218] on span "Metrics" at bounding box center [47, 215] width 34 height 15
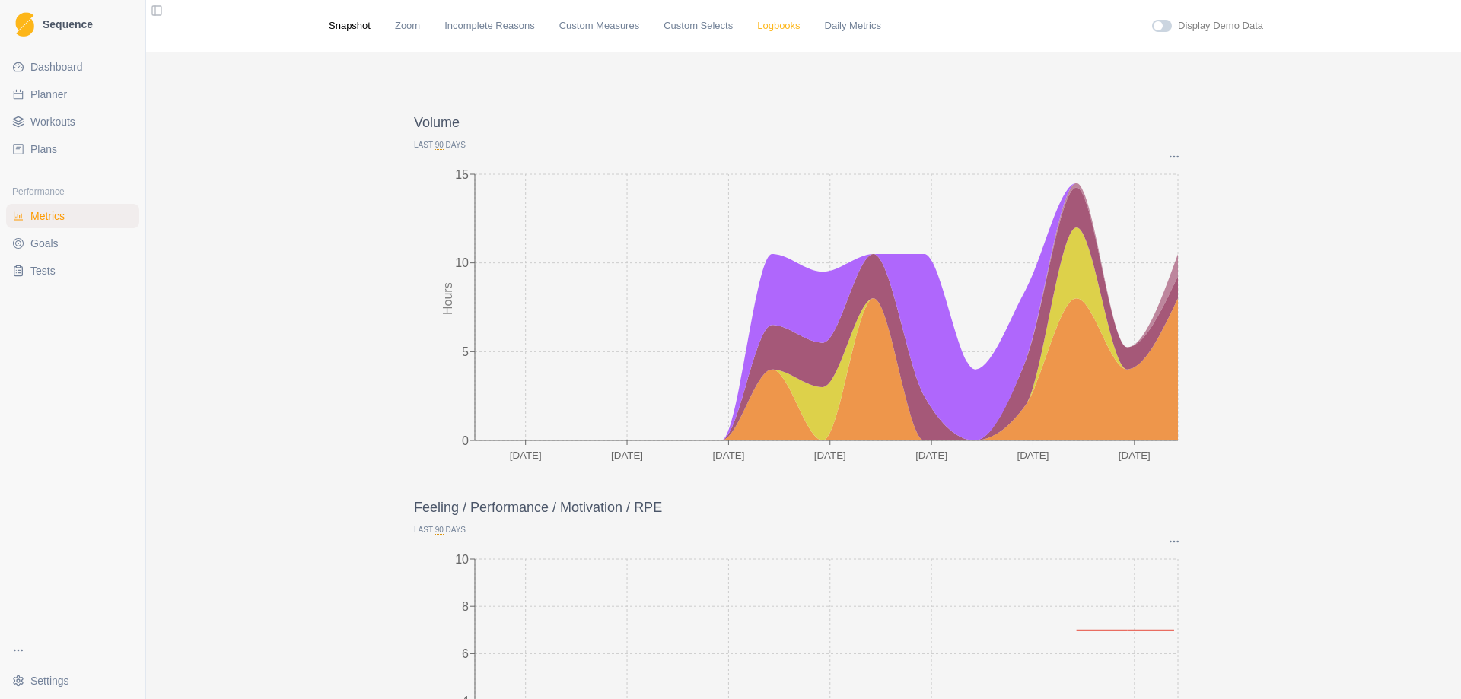
click at [757, 22] on link "Logbooks" at bounding box center [778, 25] width 43 height 15
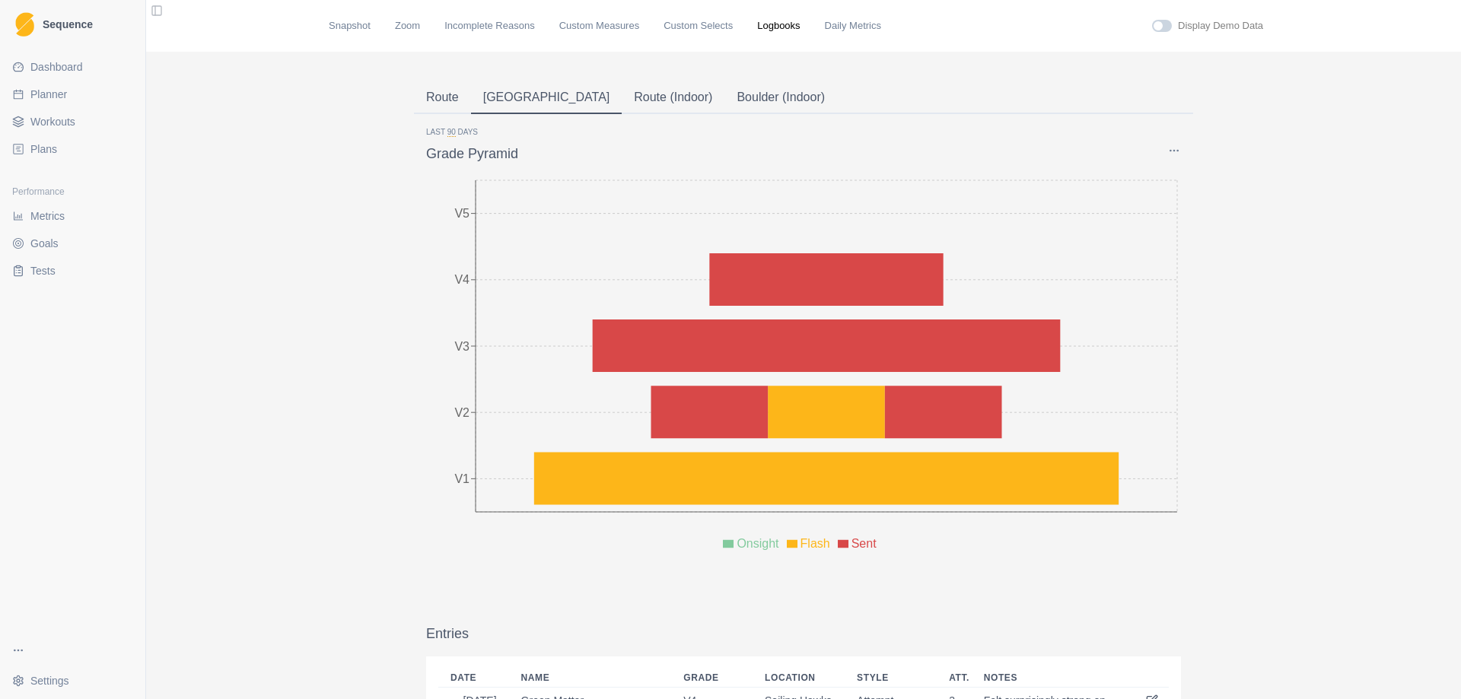
click at [434, 92] on button "Route" at bounding box center [442, 98] width 57 height 32
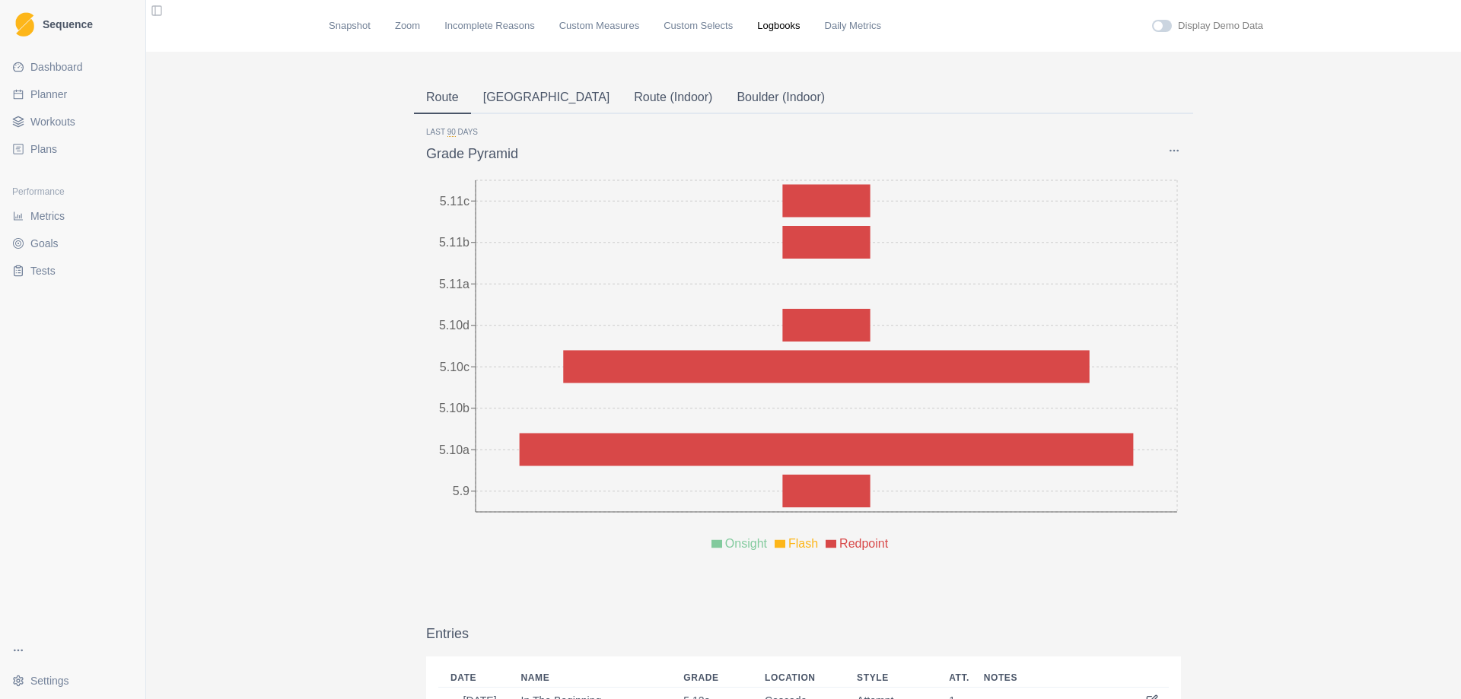
click at [40, 87] on span "Planner" at bounding box center [48, 94] width 37 height 15
select select "month"
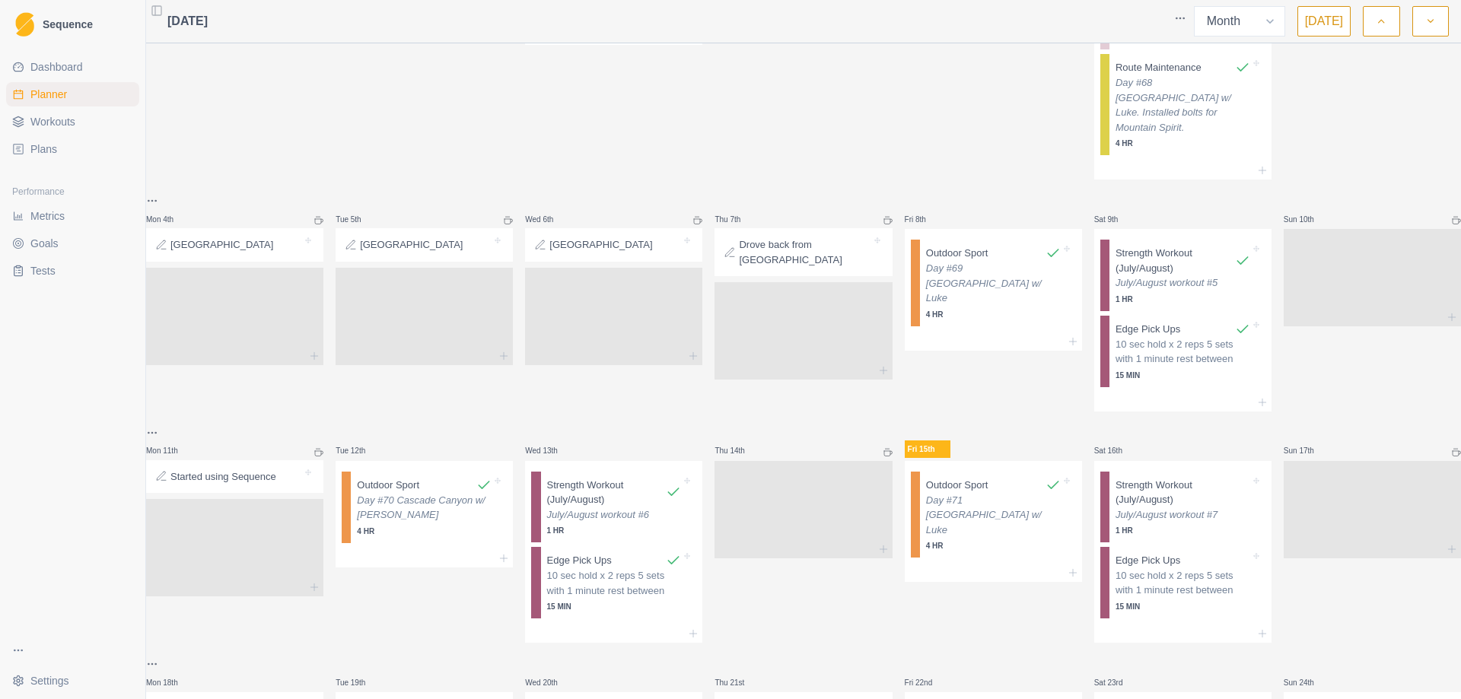
scroll to position [228, 0]
click at [301, 494] on div "Delete Note" at bounding box center [316, 486] width 90 height 24
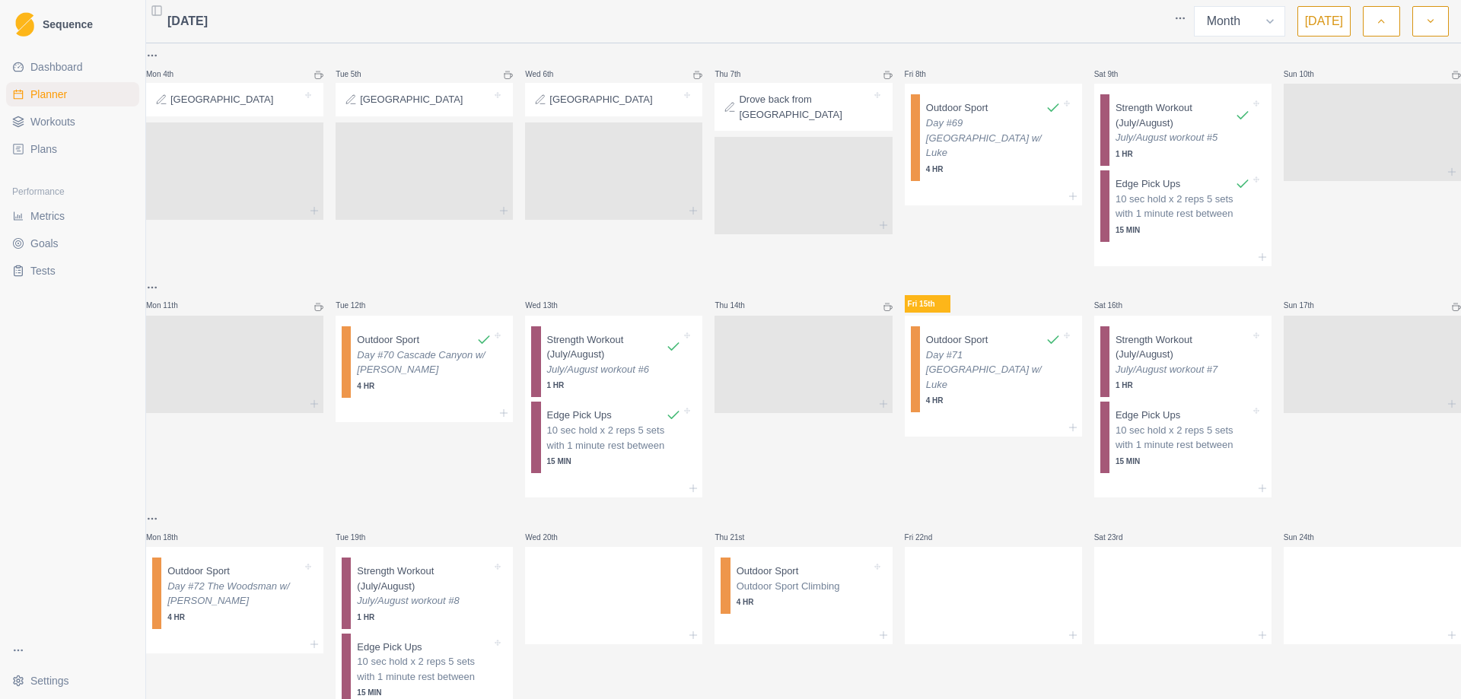
scroll to position [380, 0]
